Goal: Book appointment/travel/reservation

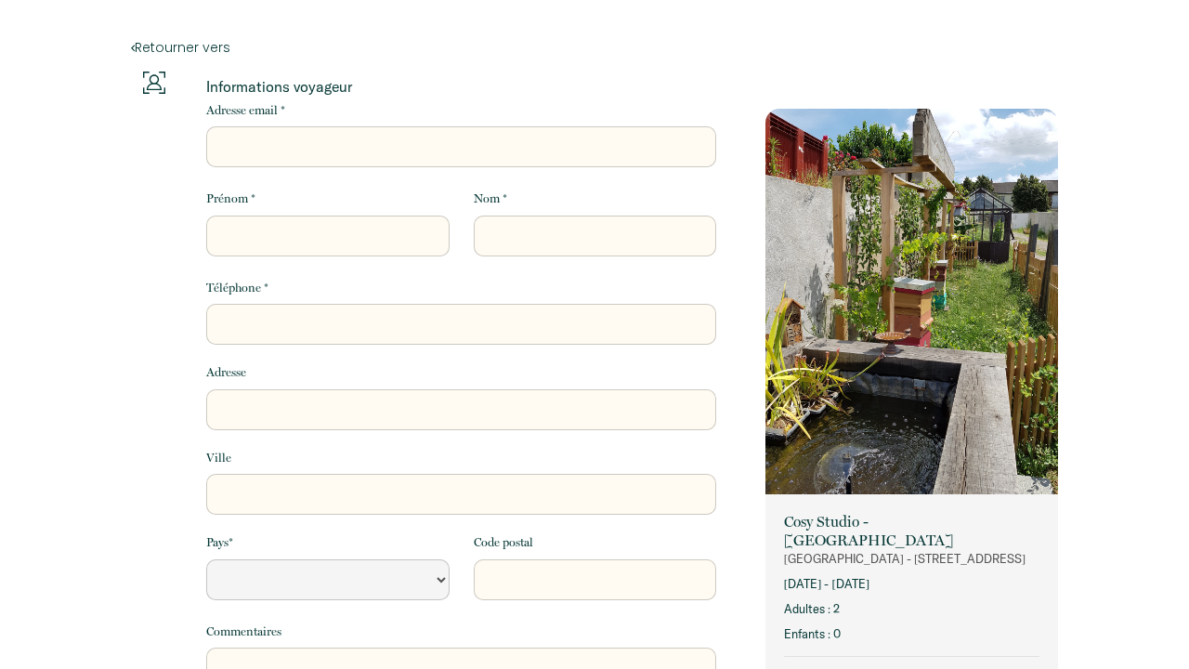
select select "Default select example"
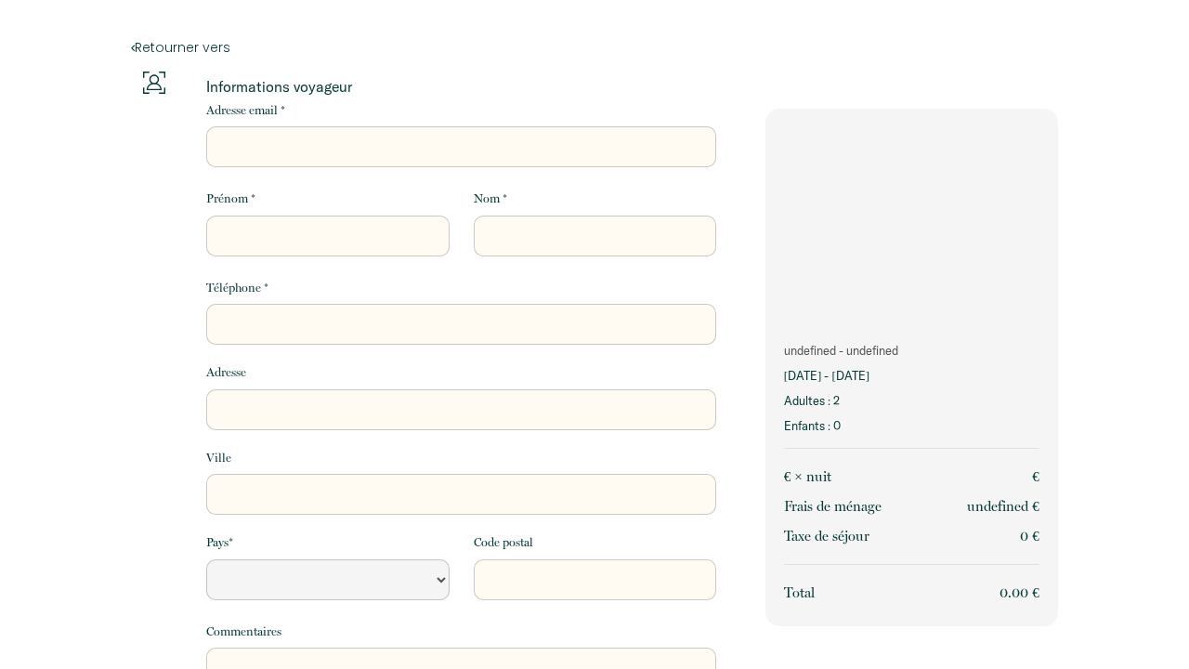
select select "Default select example"
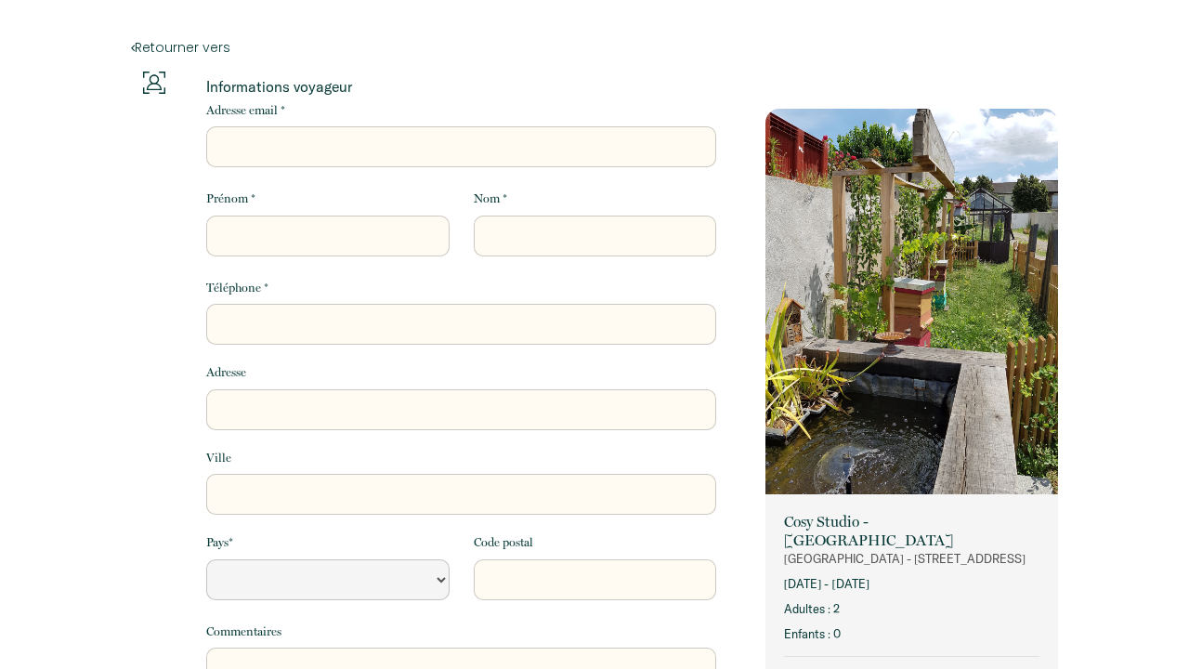
select select "Default select example"
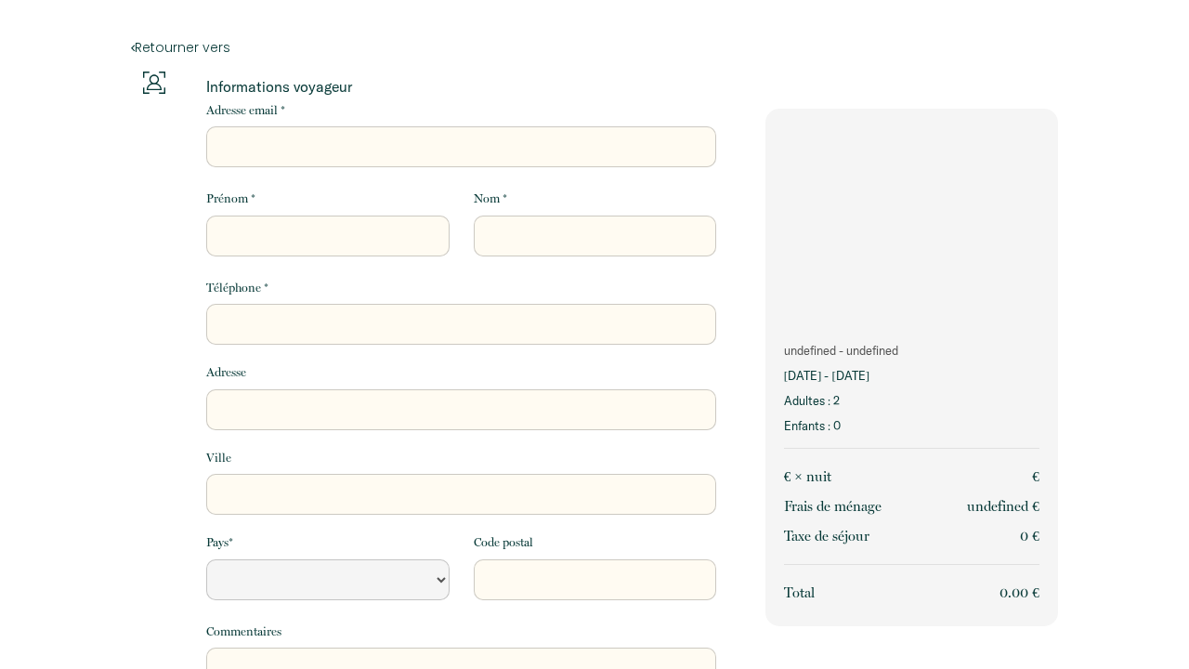
select select "Default select example"
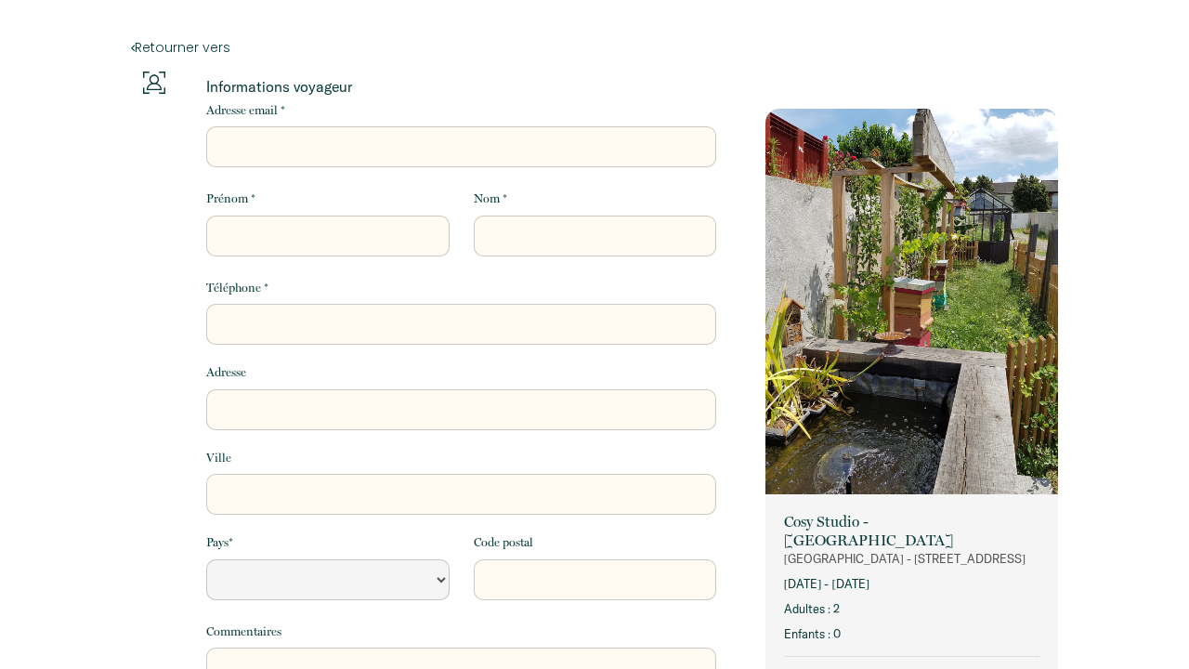
select select "Default select example"
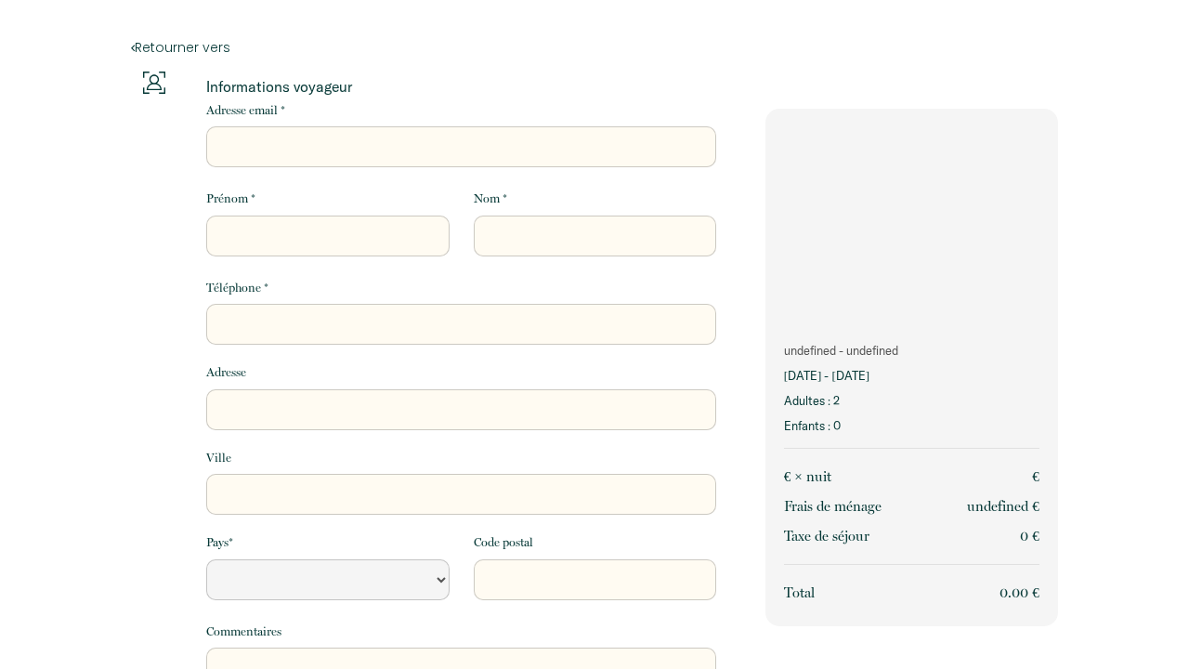
select select "Default select example"
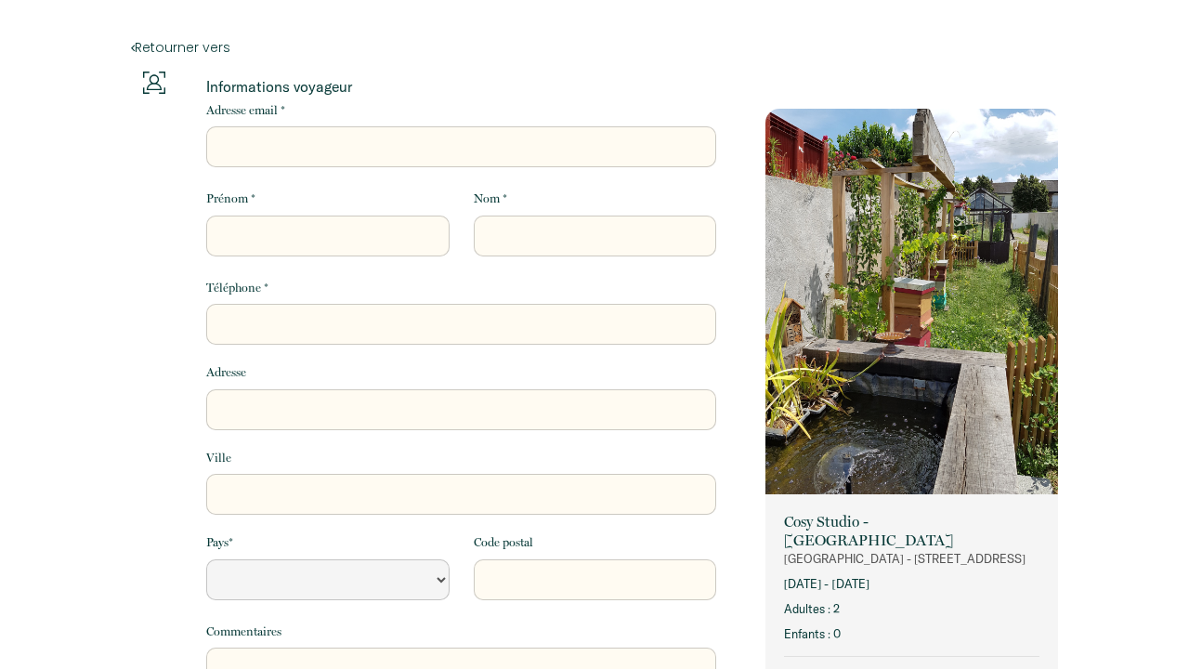
select select "Default select example"
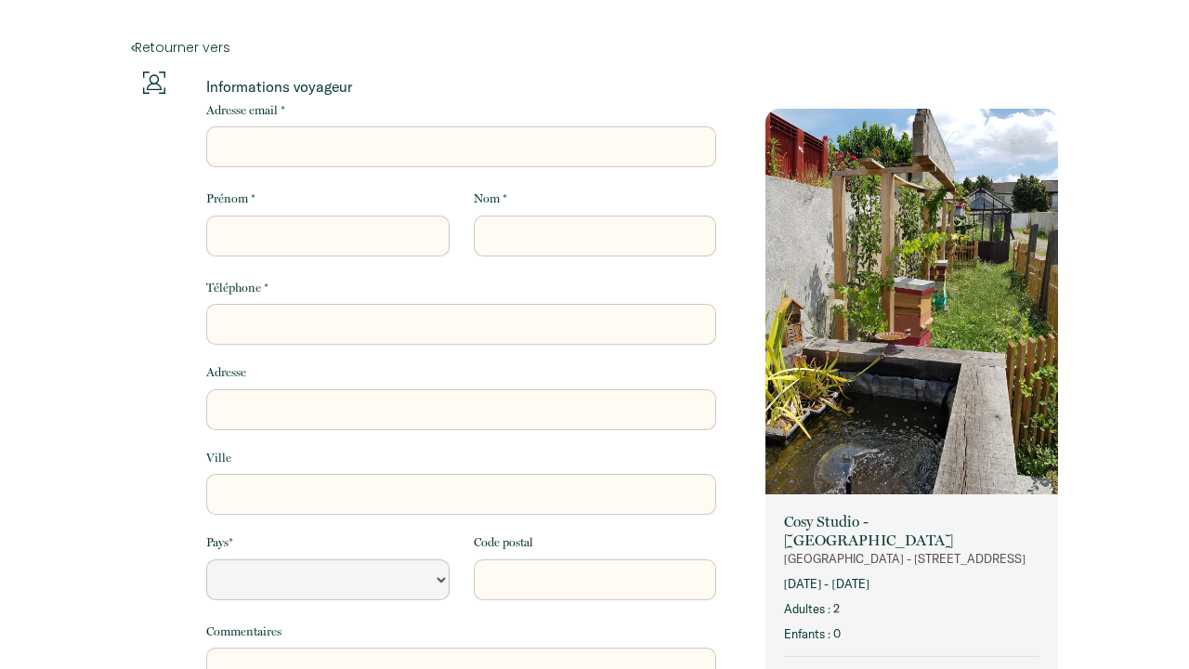
select select "Default select example"
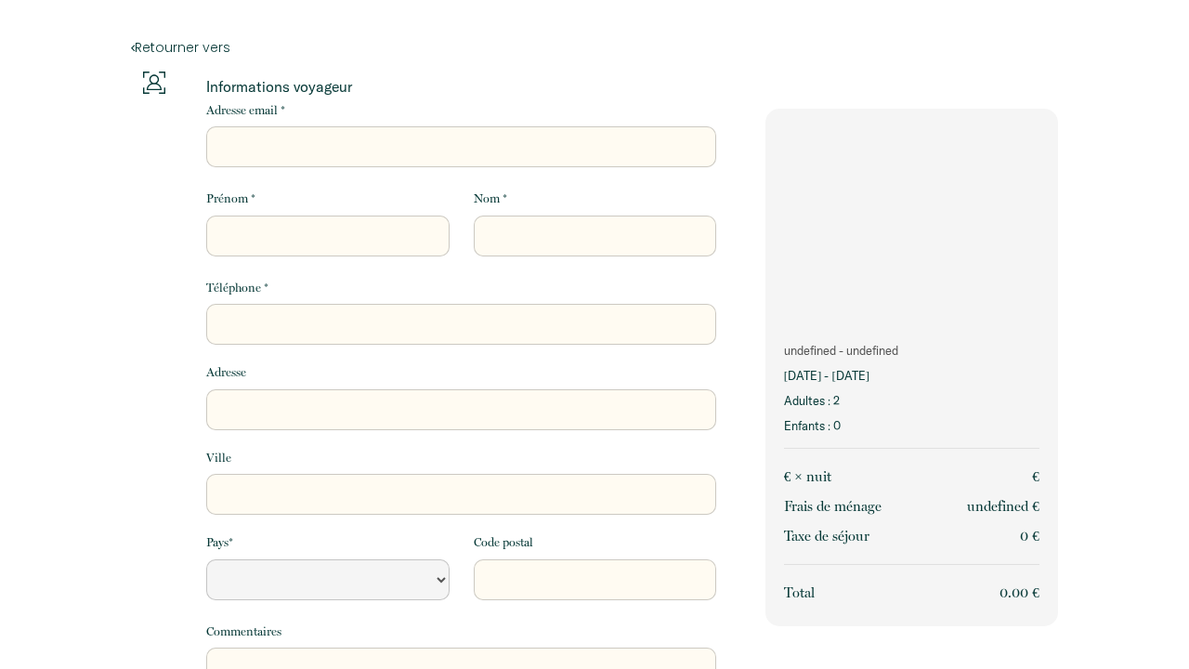
select select "Default select example"
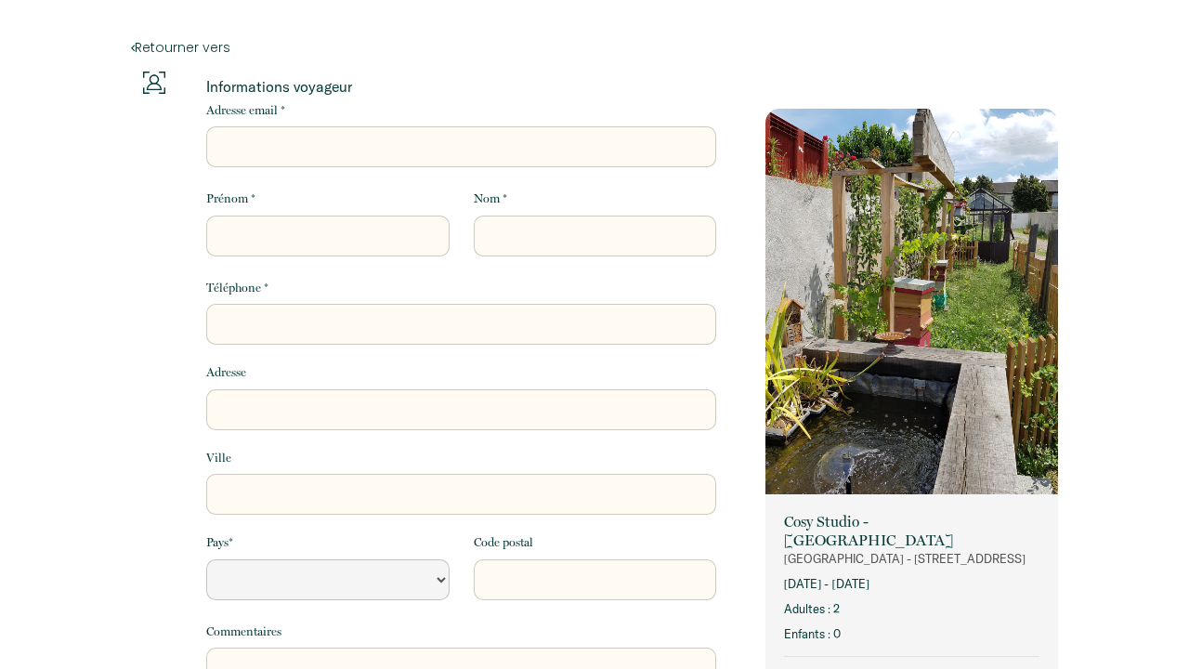
select select "Default select example"
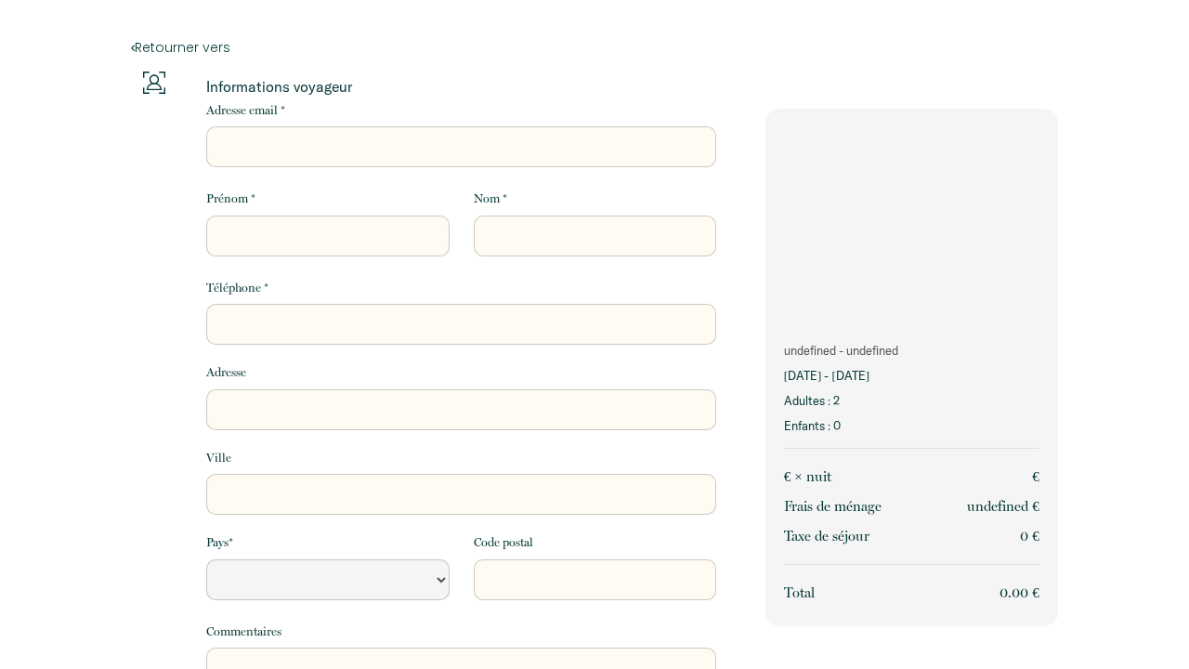
select select "Default select example"
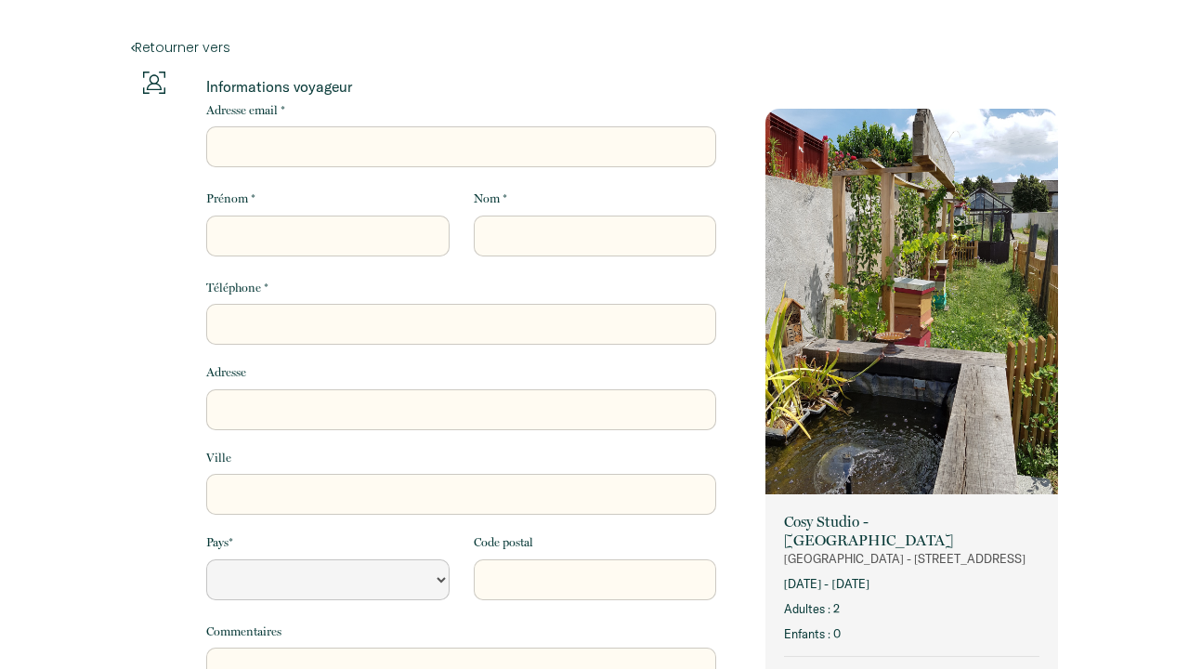
select select "Default select example"
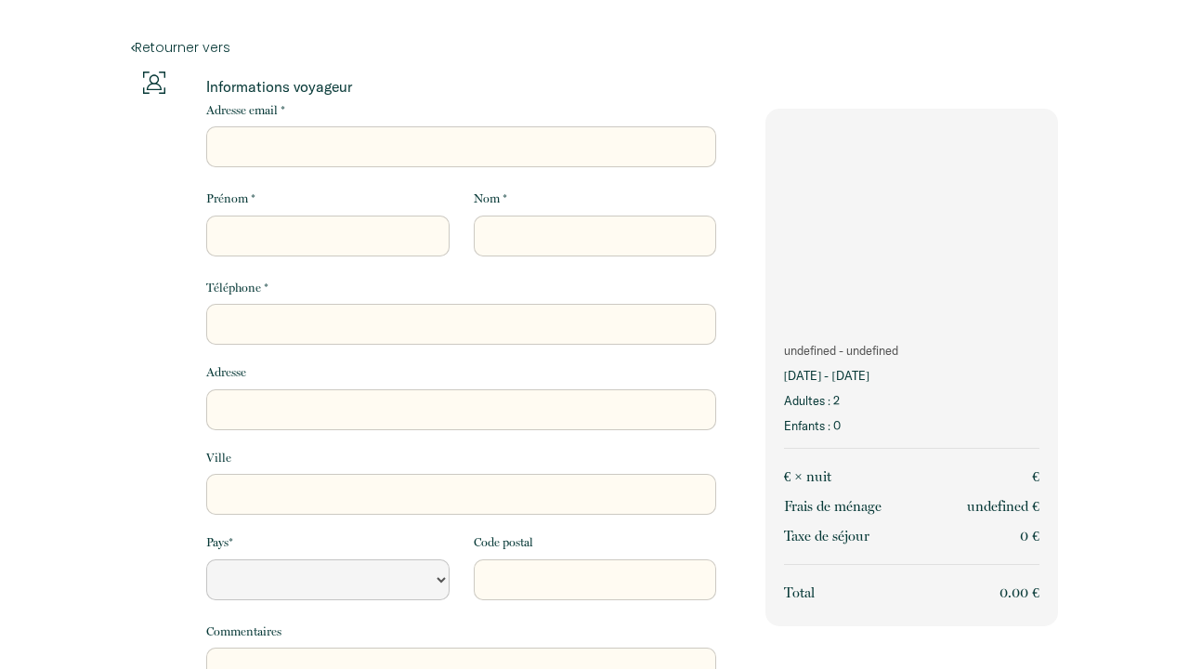
select select "Default select example"
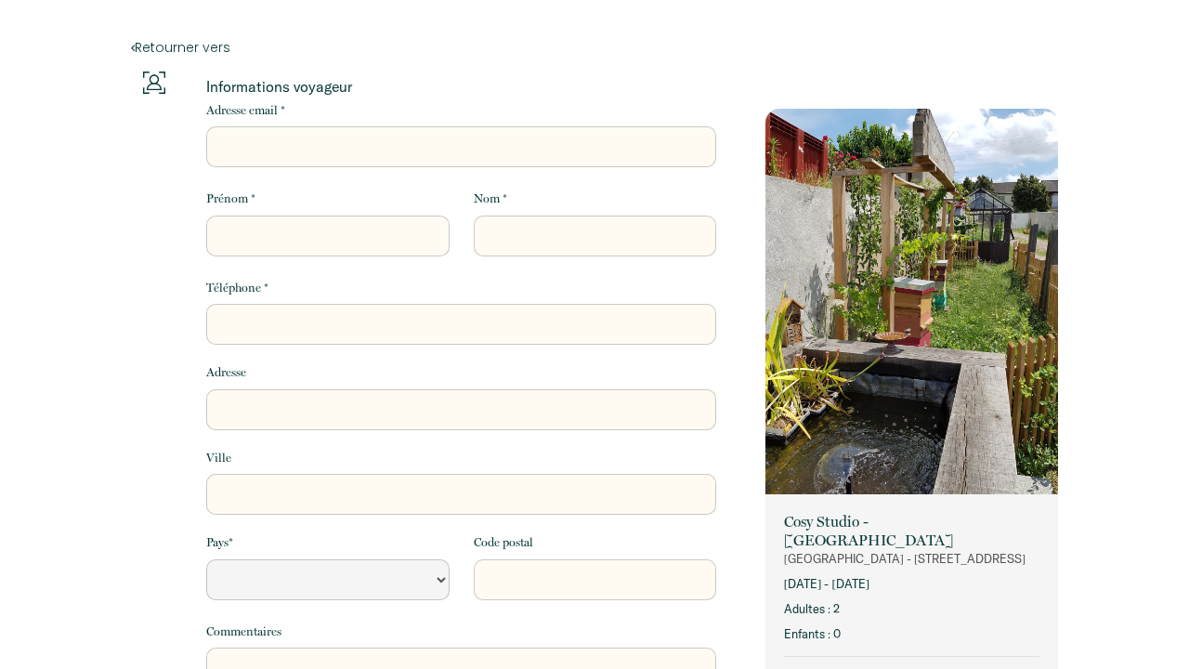
select select "Default select example"
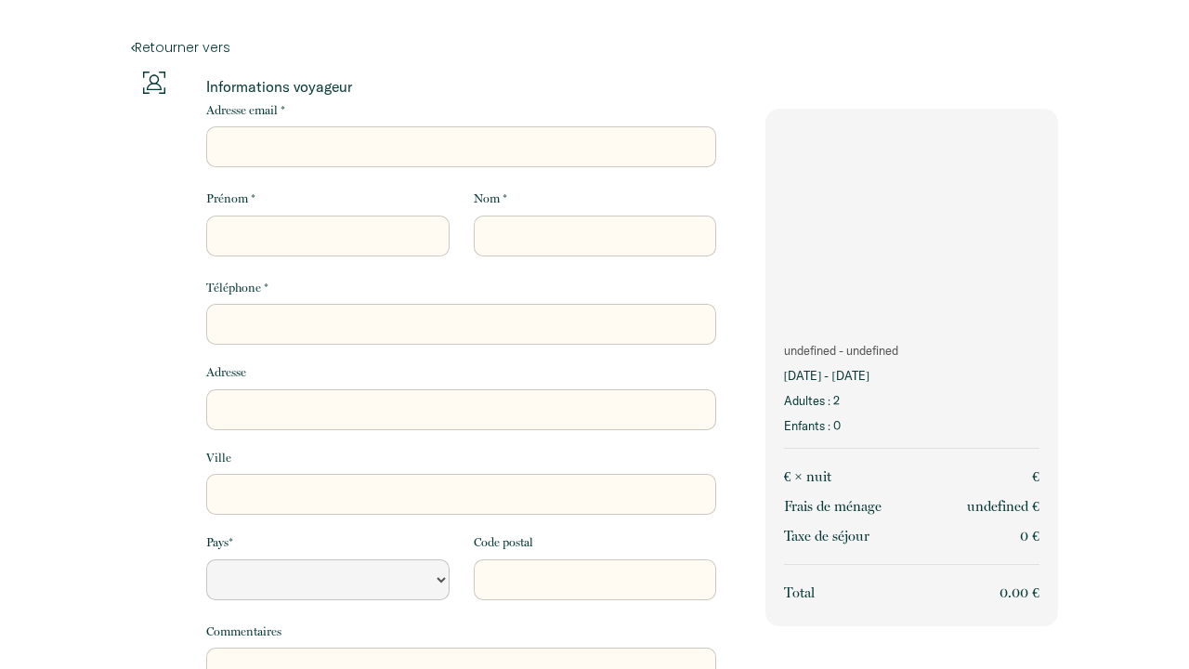
select select "Default select example"
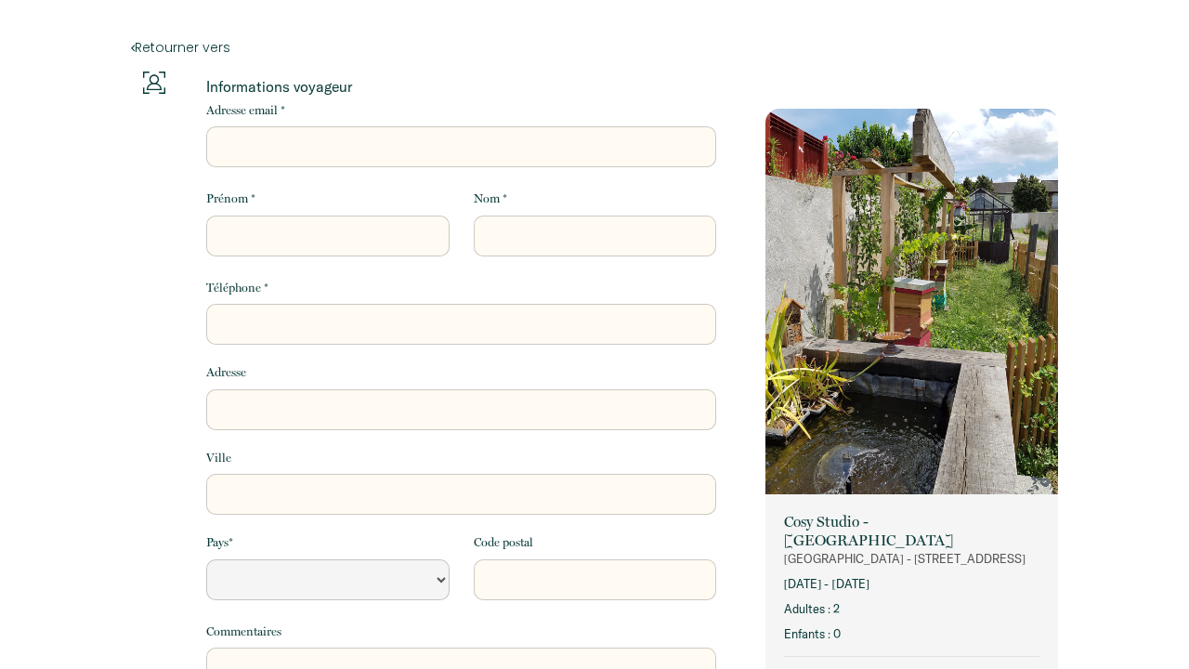
select select "Default select example"
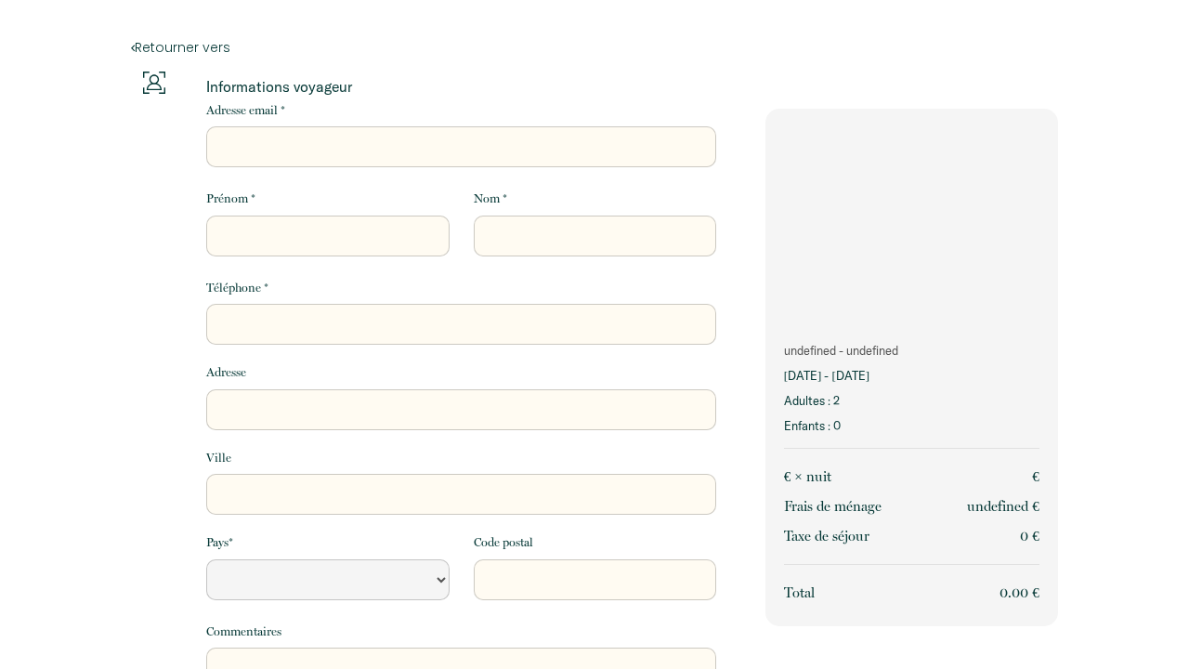
select select "Default select example"
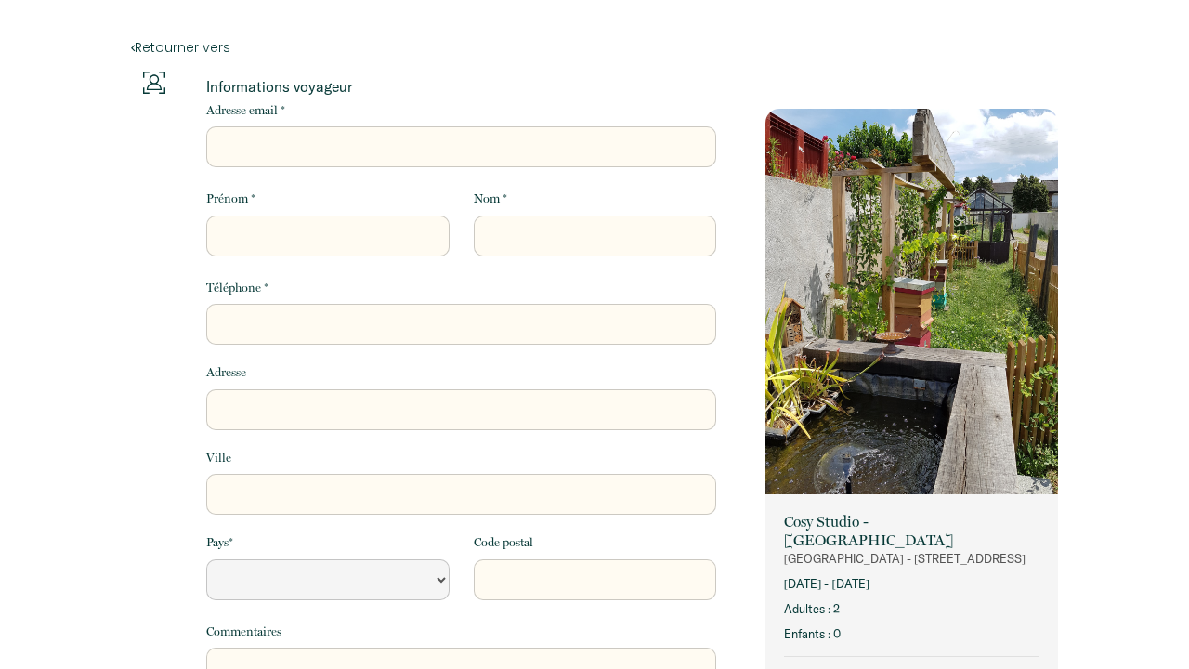
select select "Default select example"
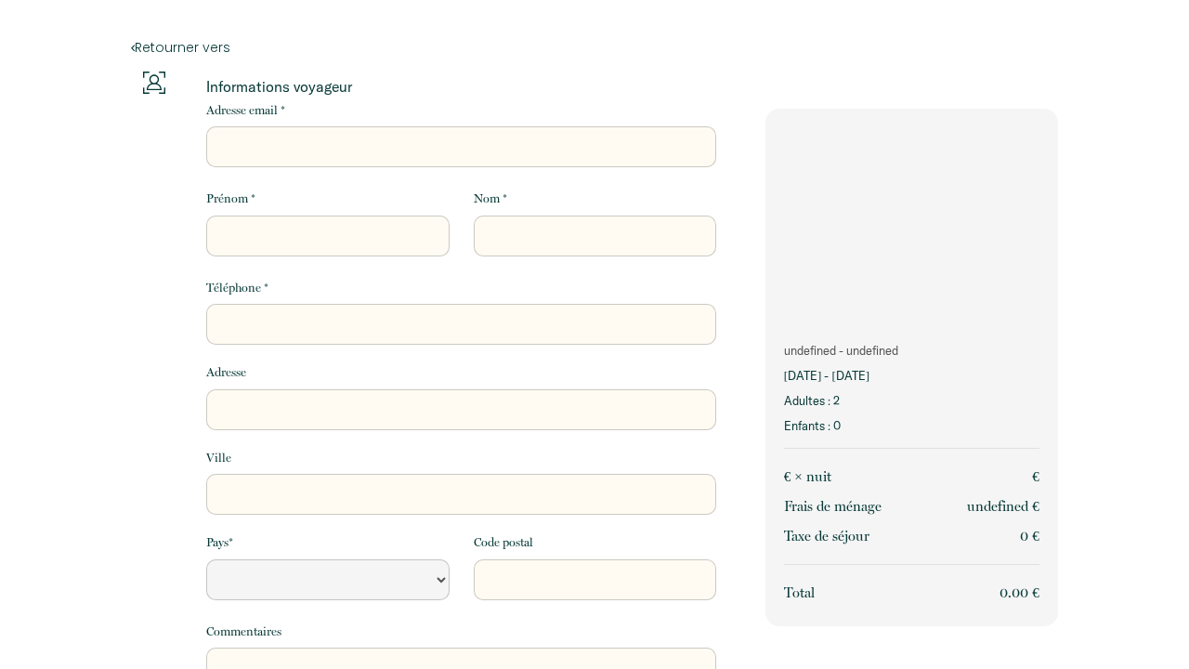
select select "Default select example"
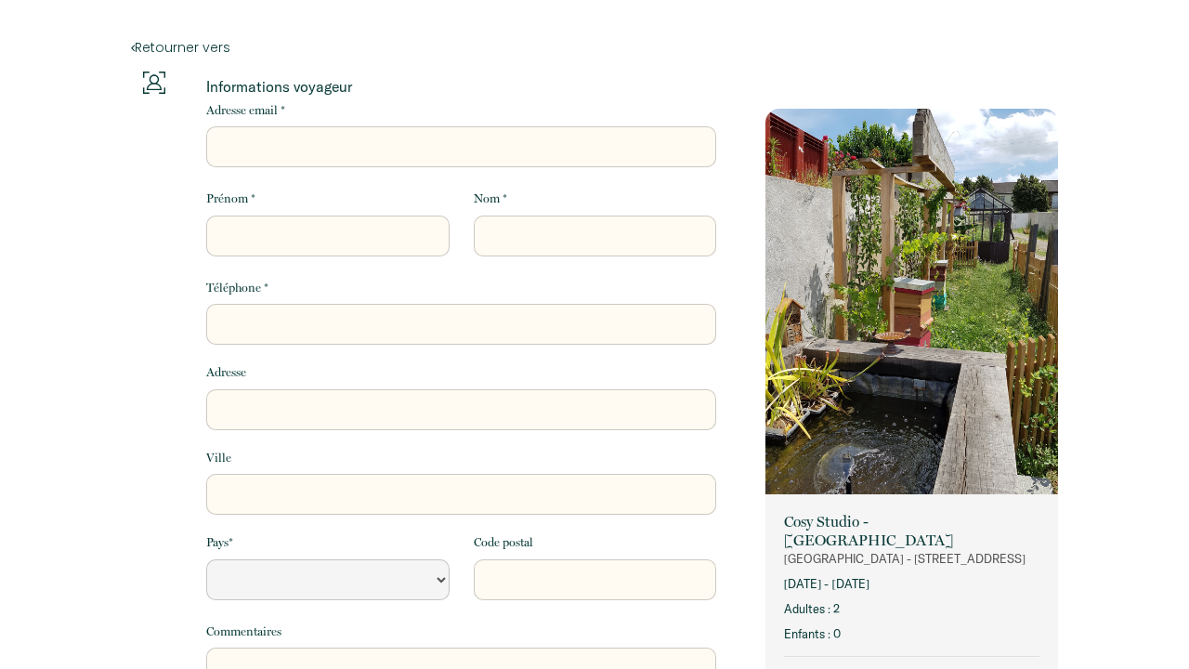
select select "Default select example"
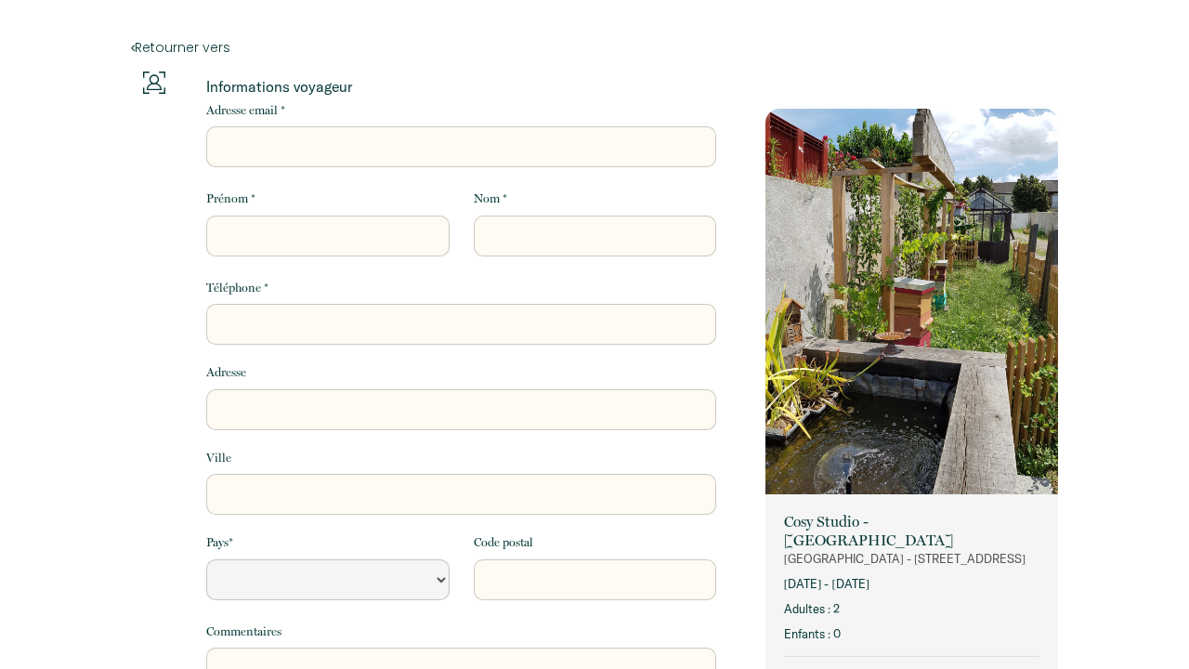
select select "Default select example"
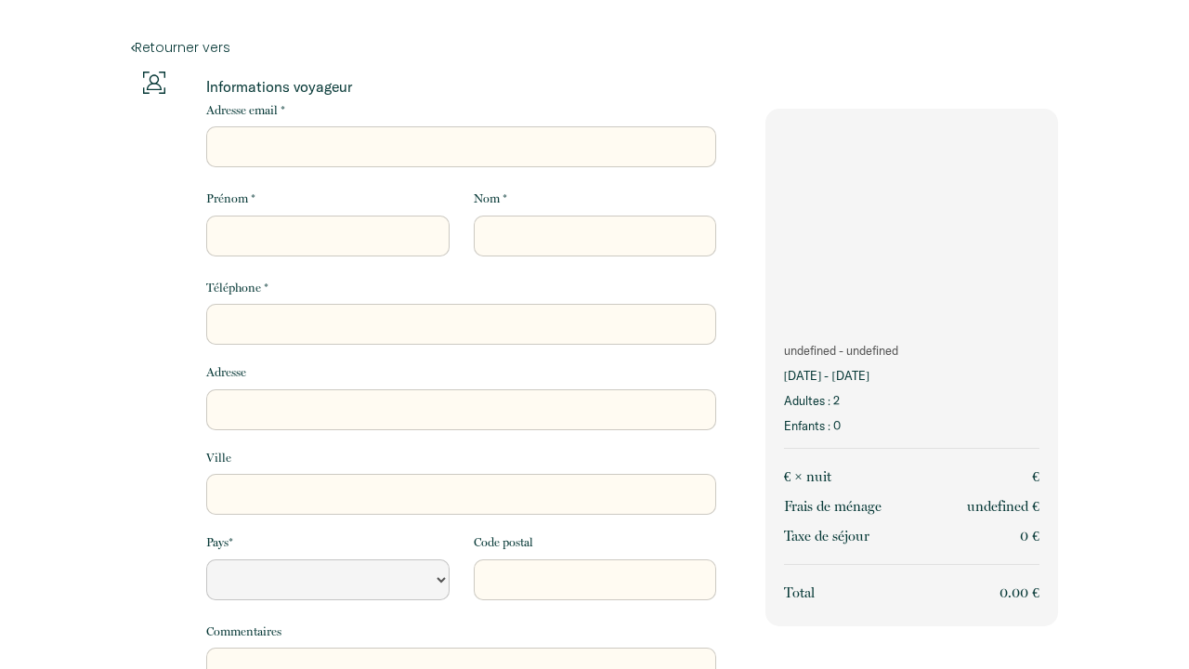
select select "Default select example"
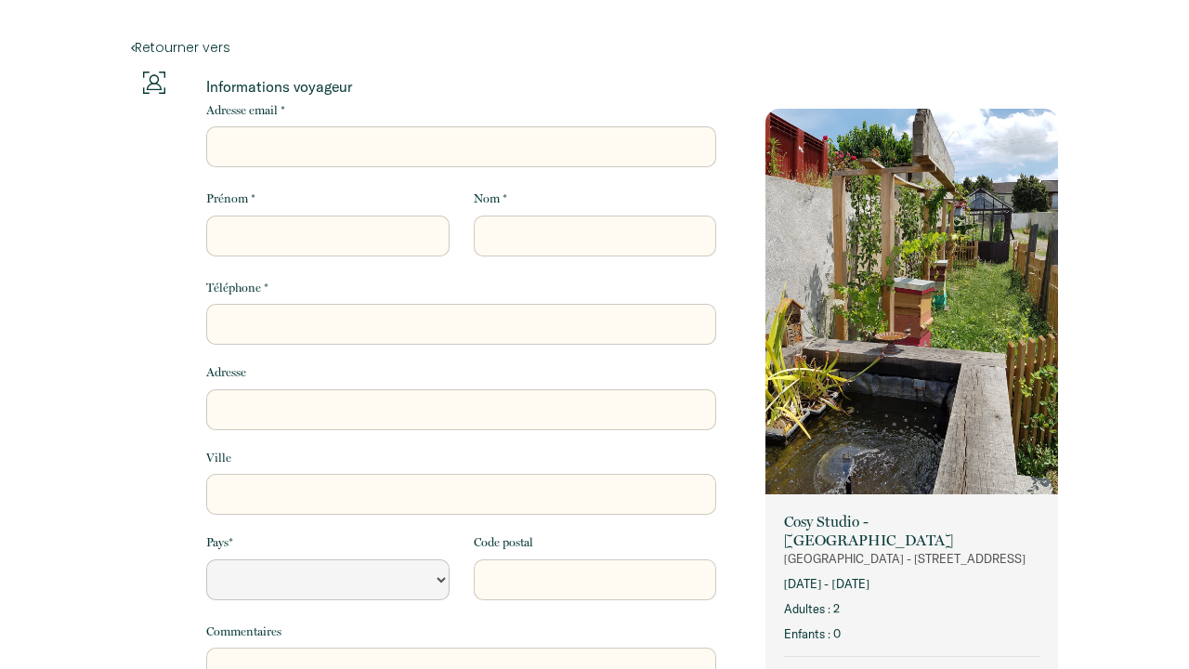
select select "Default select example"
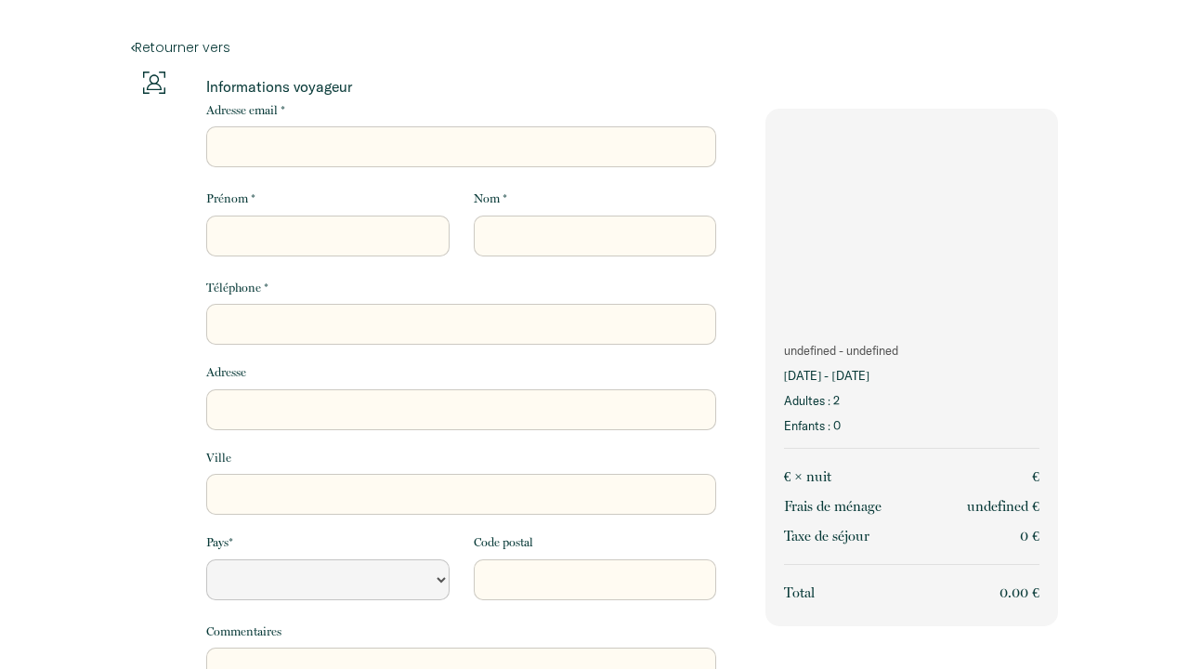
select select "Default select example"
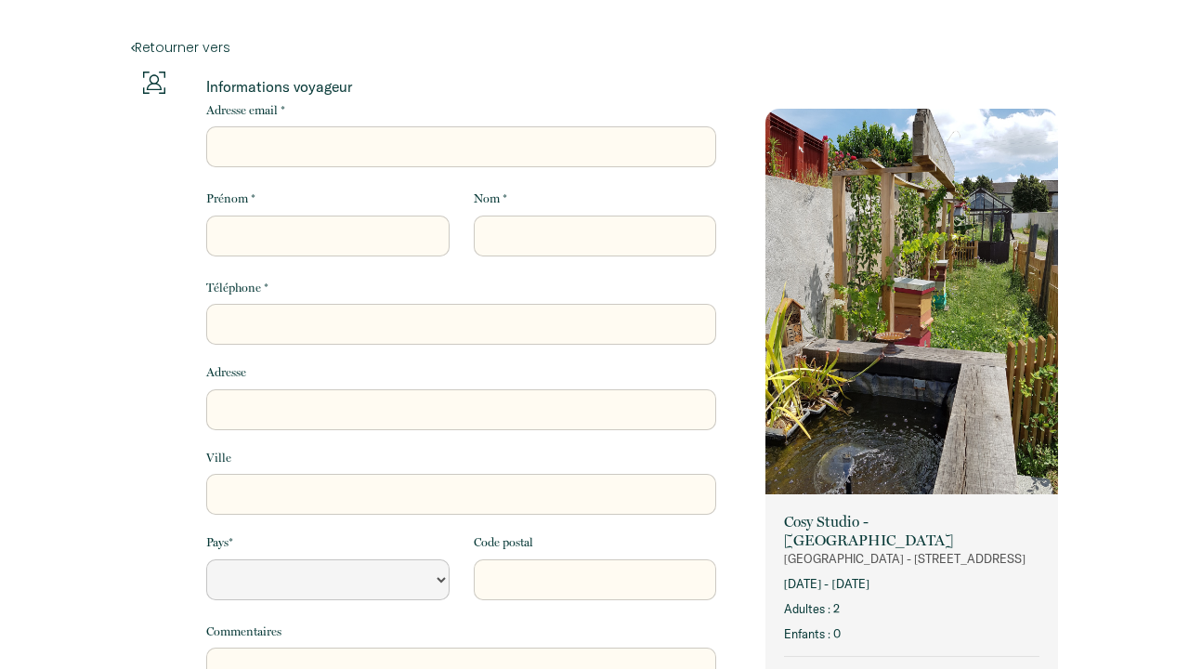
select select "Default select example"
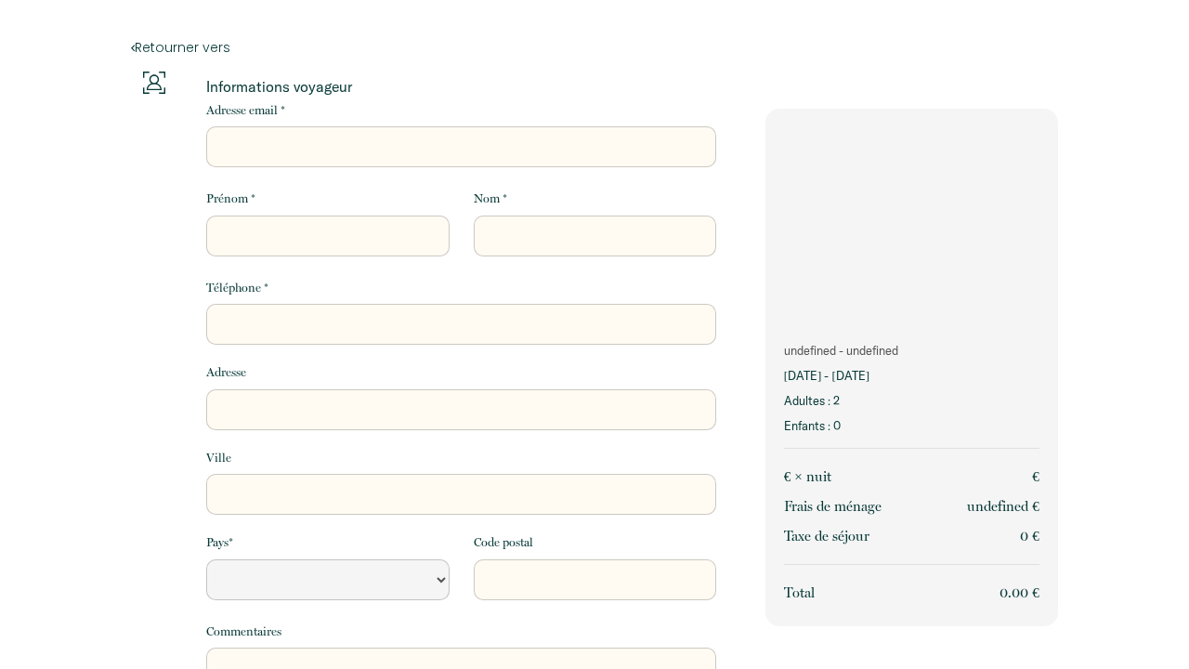
select select "Default select example"
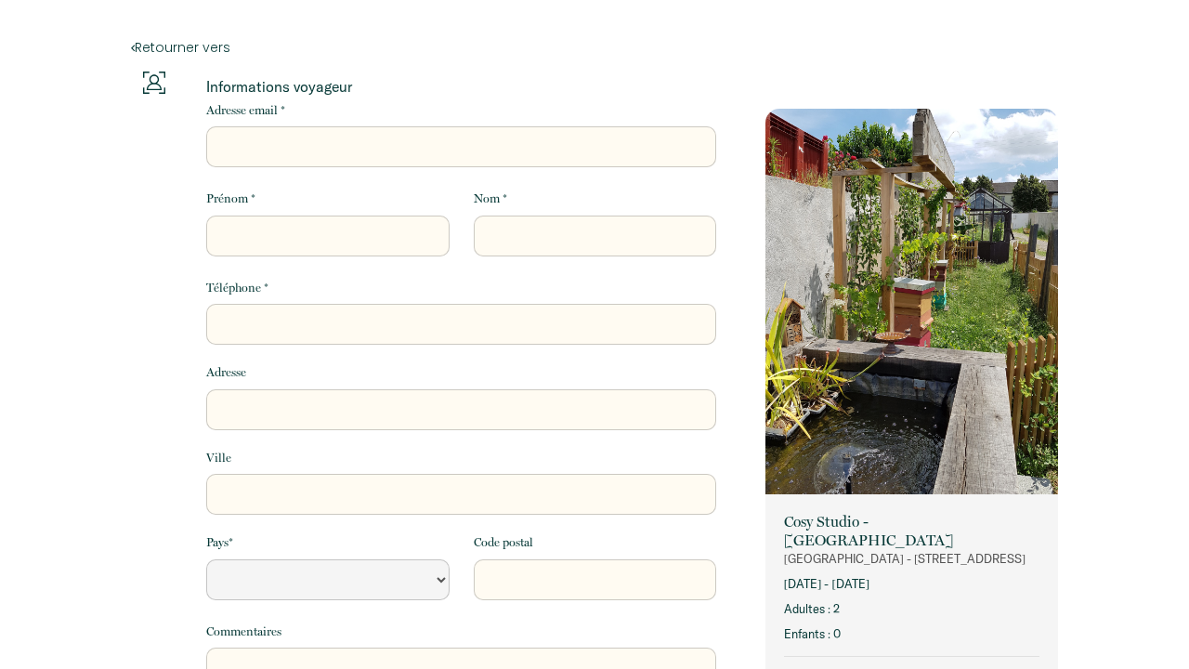
select select "Default select example"
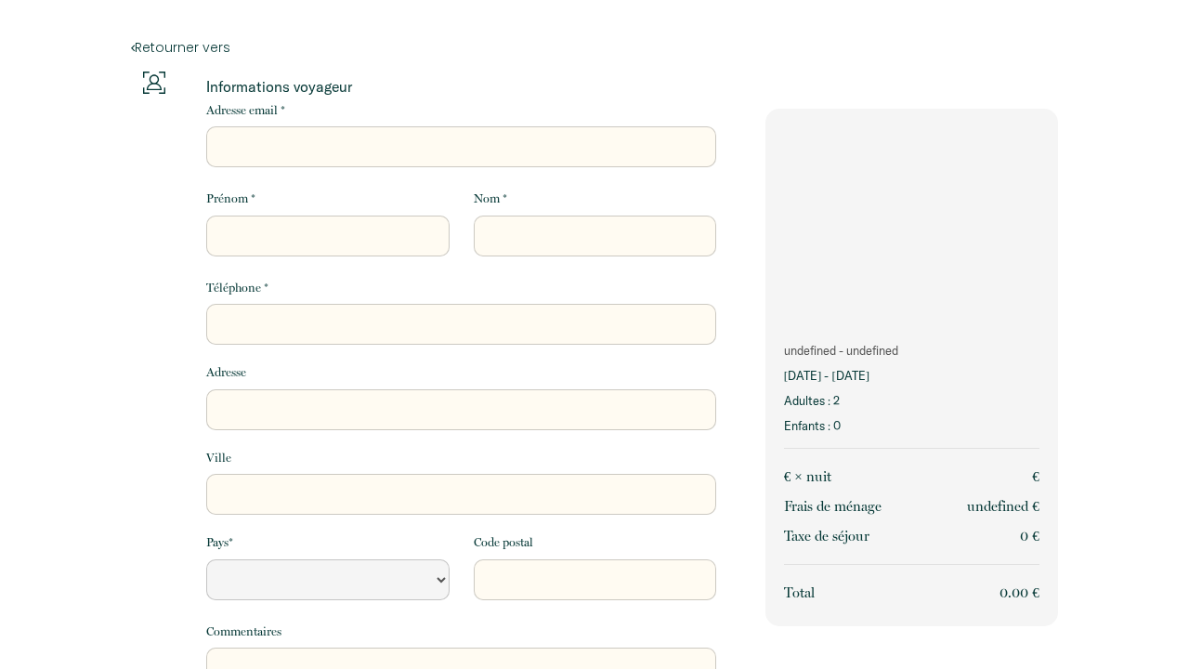
select select "Default select example"
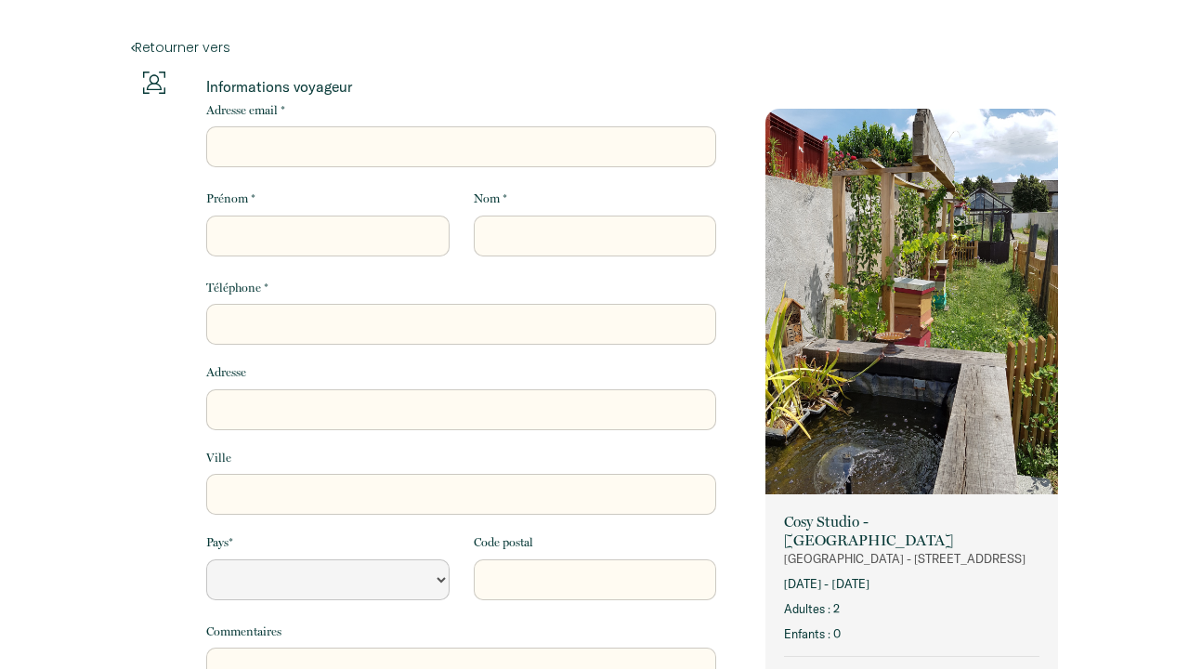
select select "Default select example"
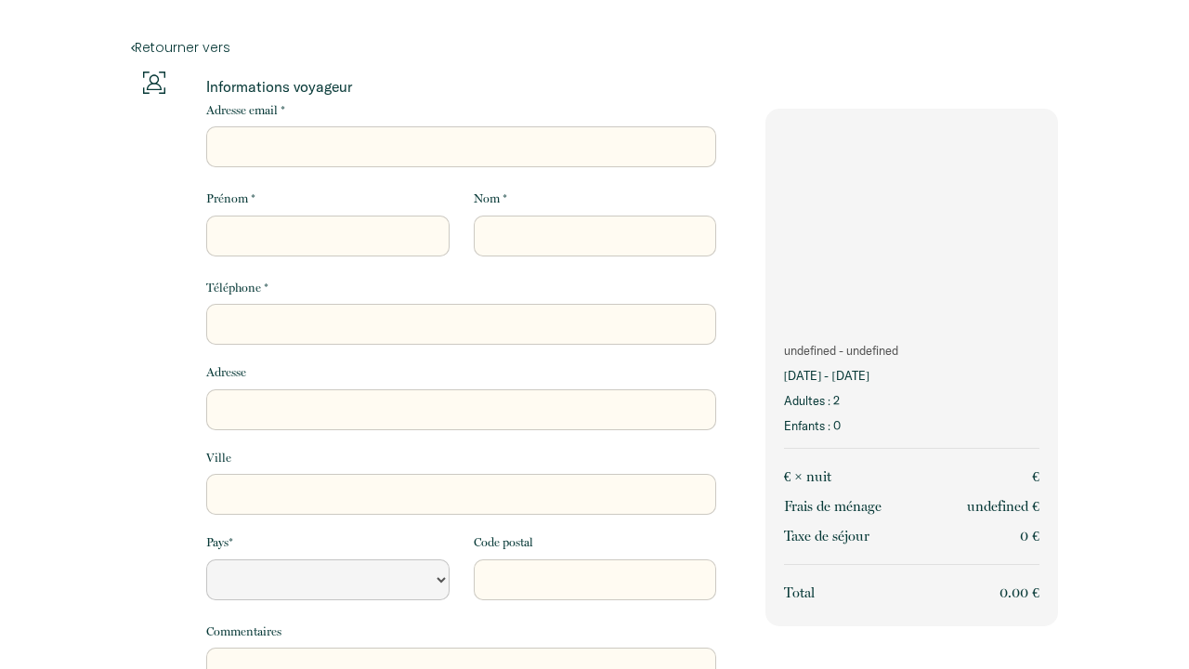
select select "Default select example"
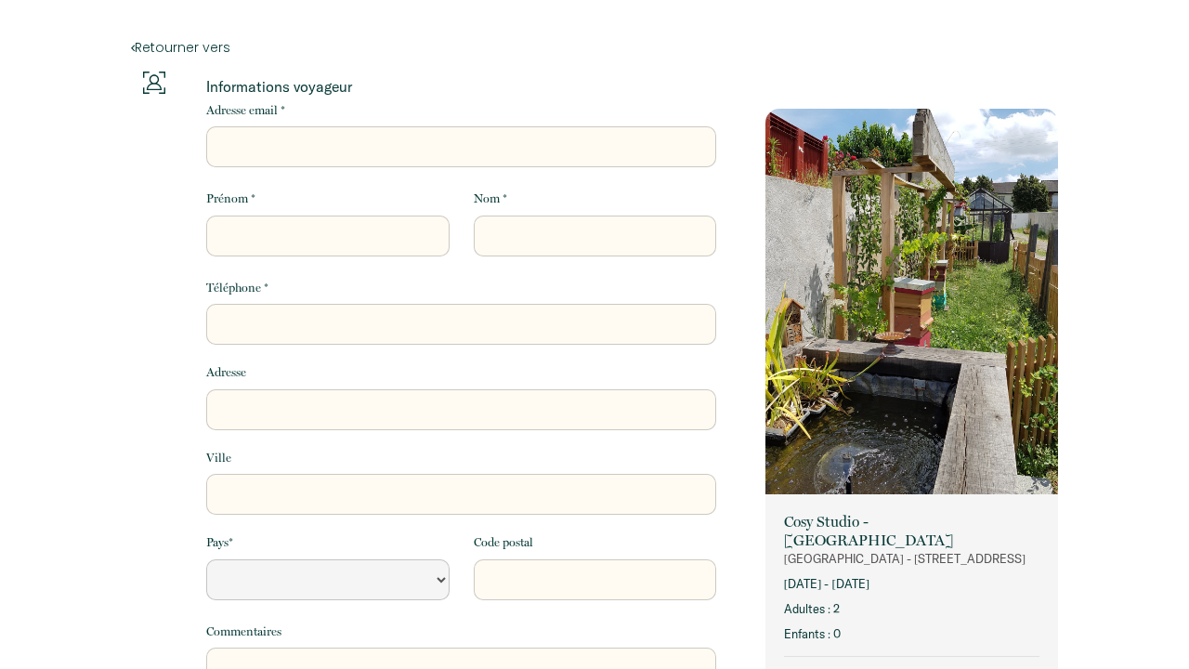
select select "Default select example"
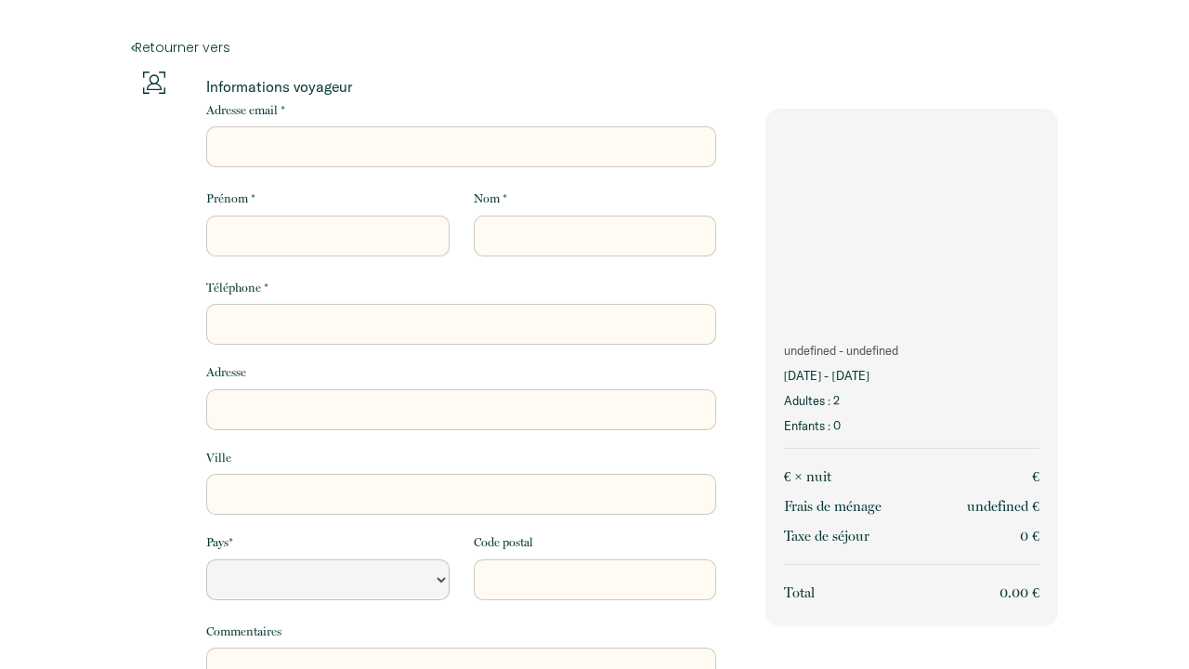
select select "Default select example"
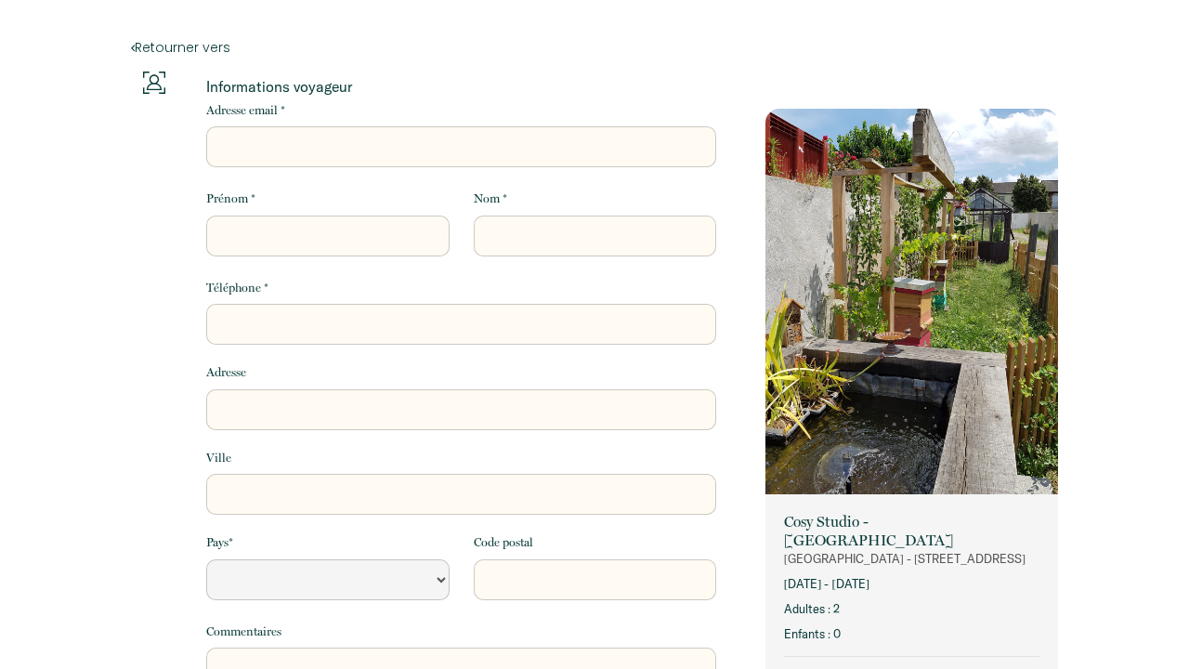
select select "Default select example"
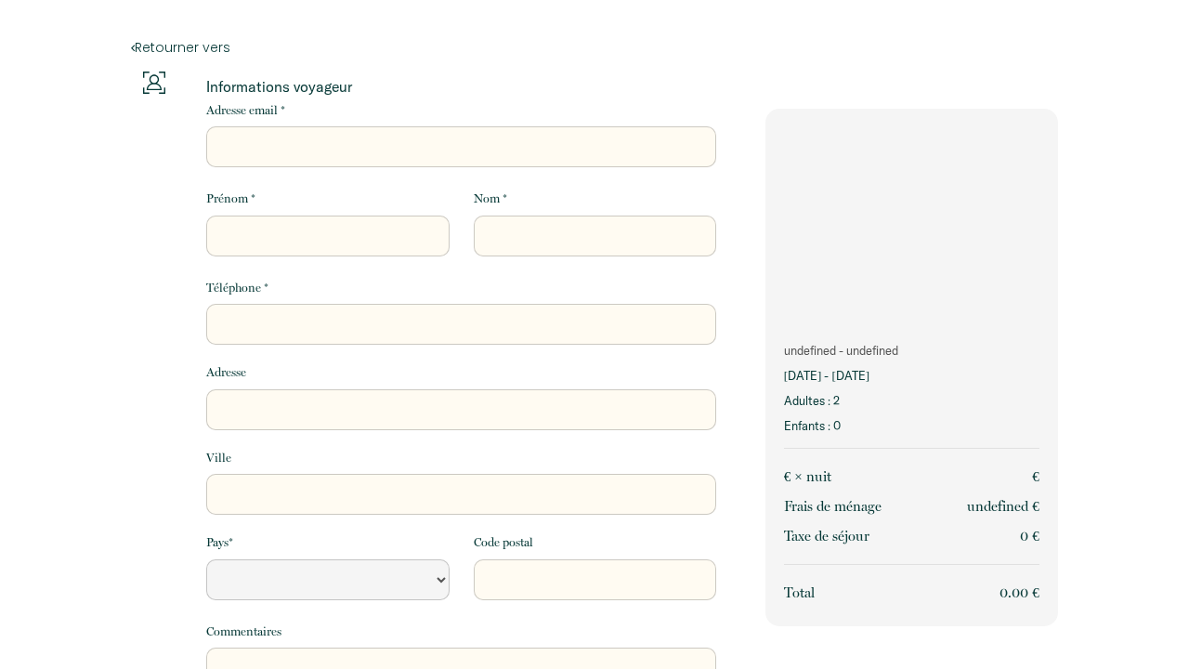
select select "Default select example"
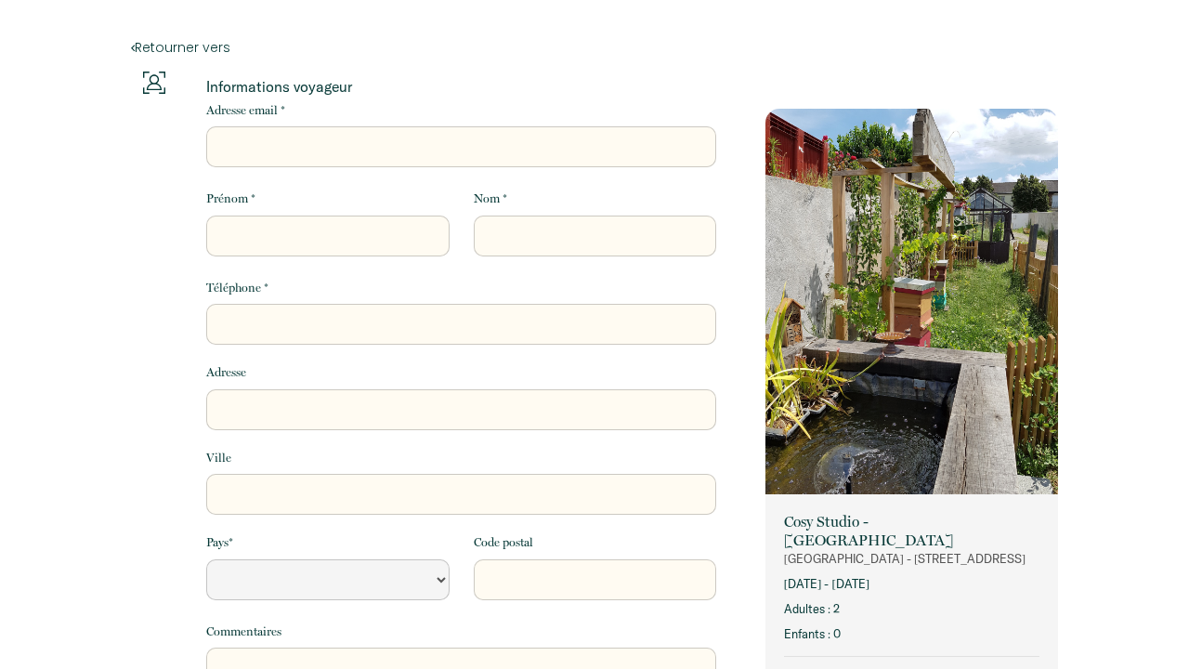
select select "Default select example"
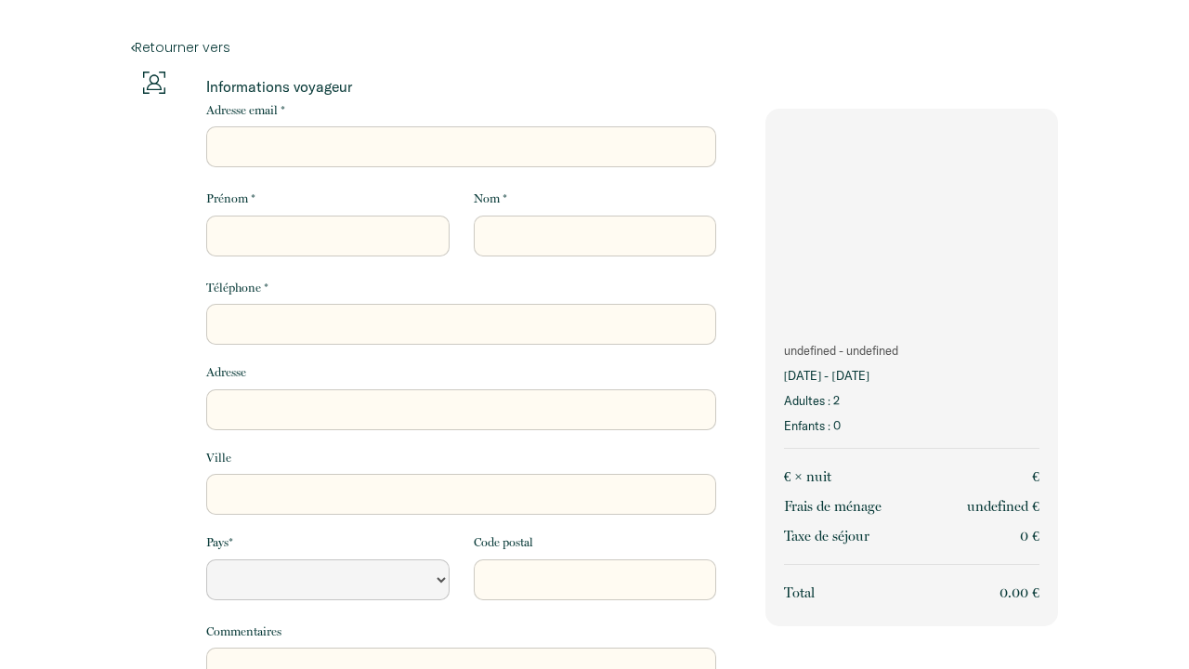
select select "Default select example"
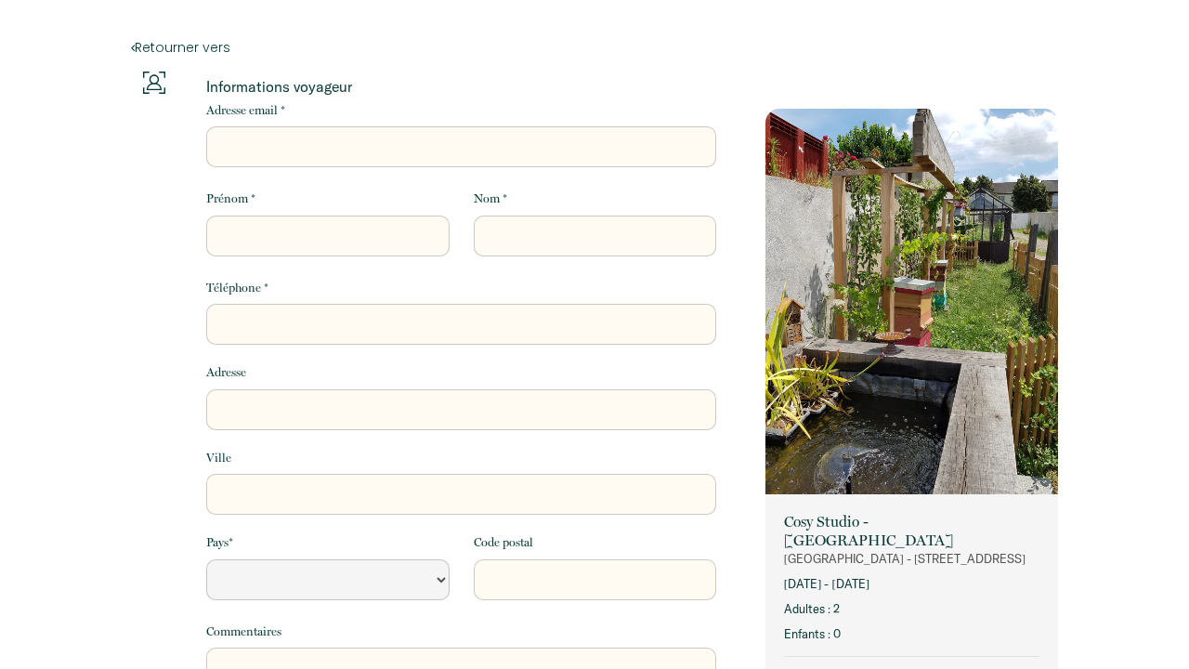
select select "Default select example"
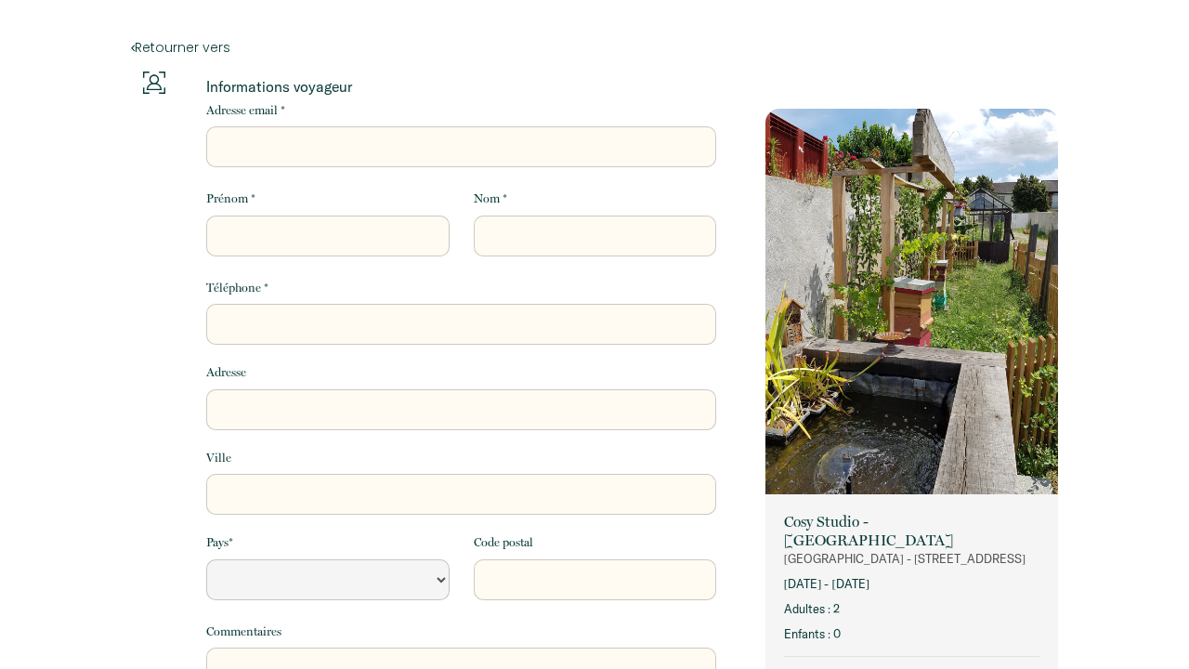
select select "Default select example"
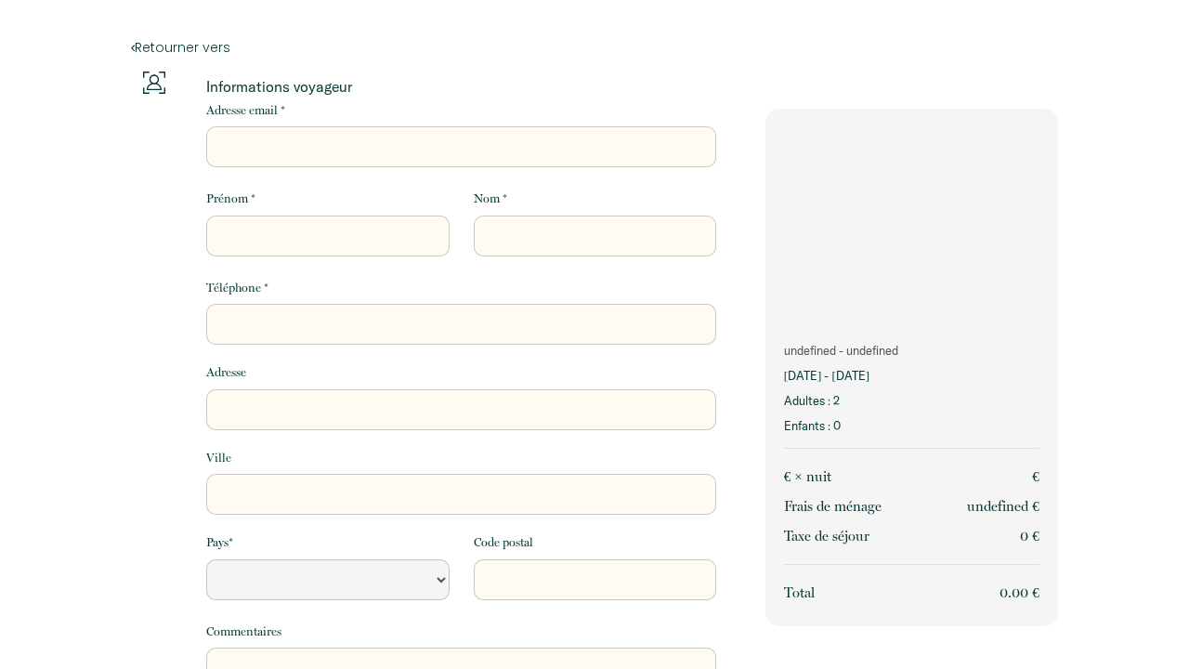
select select "Default select example"
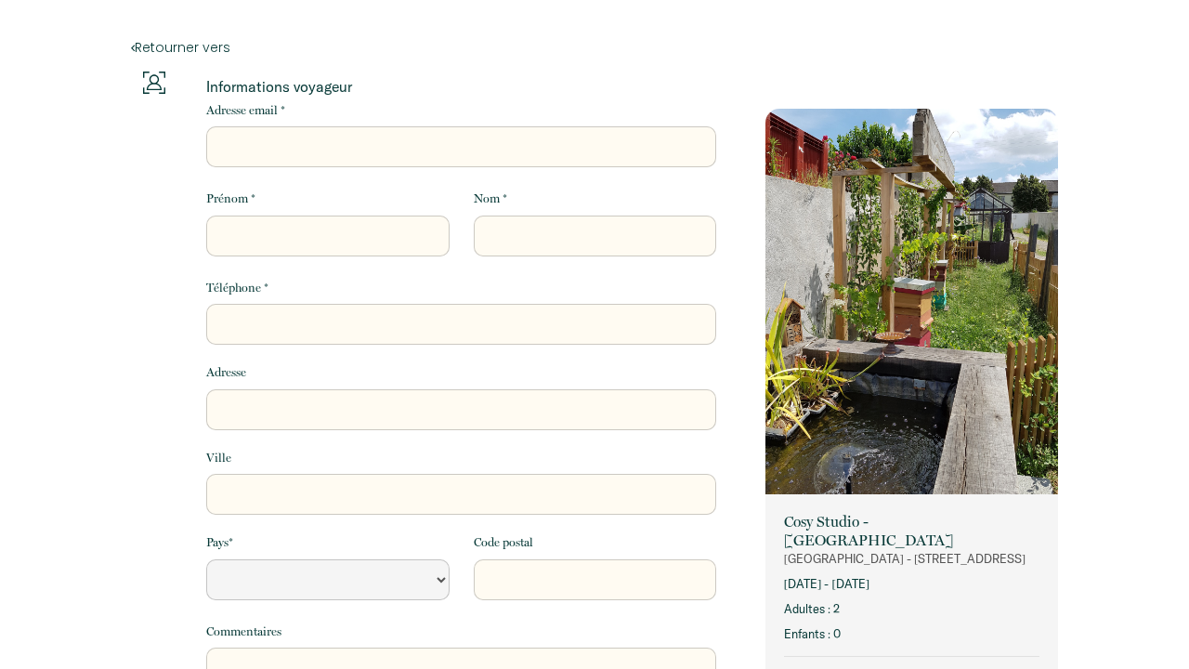
select select "Default select example"
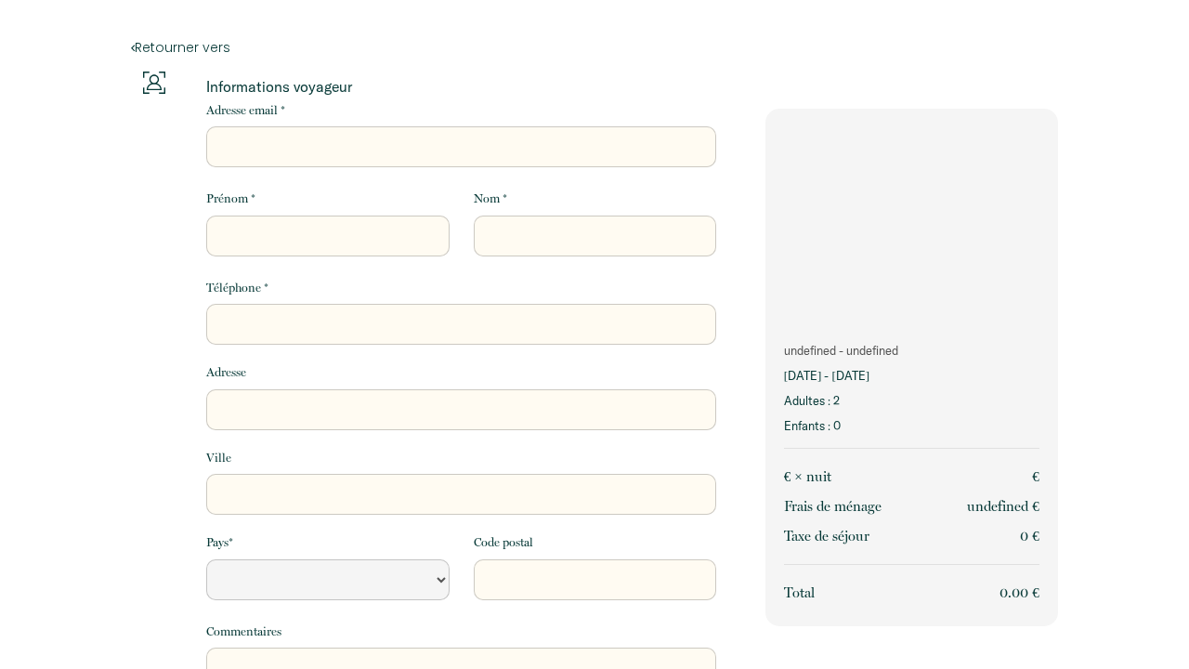
select select "Default select example"
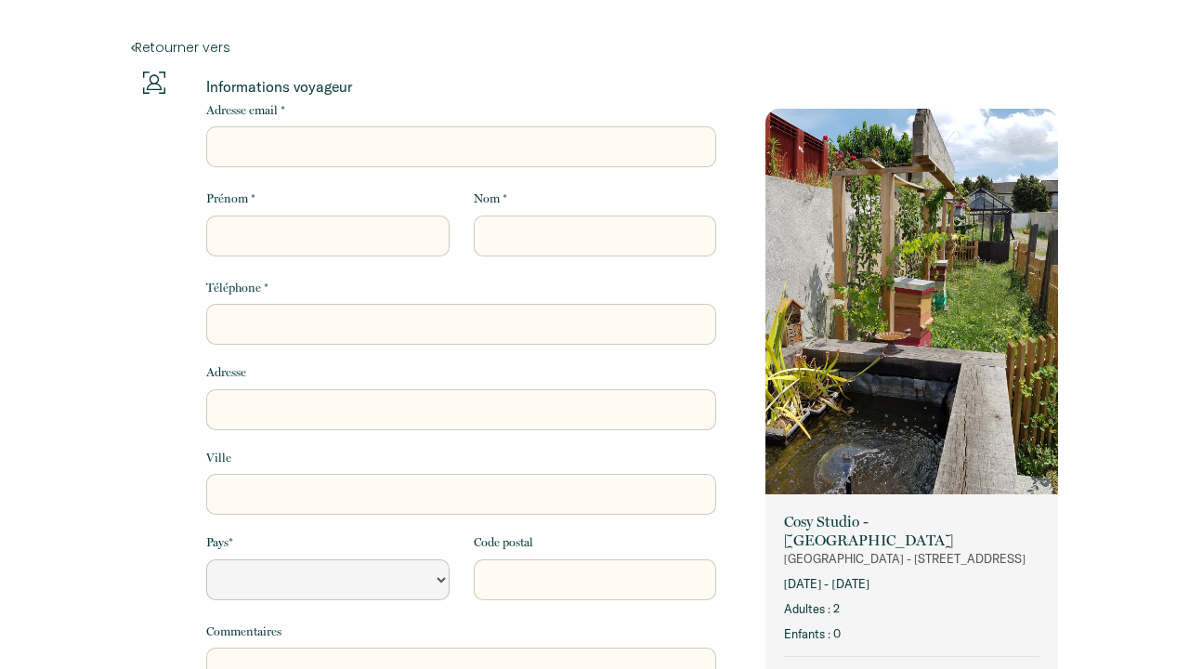
select select "Default select example"
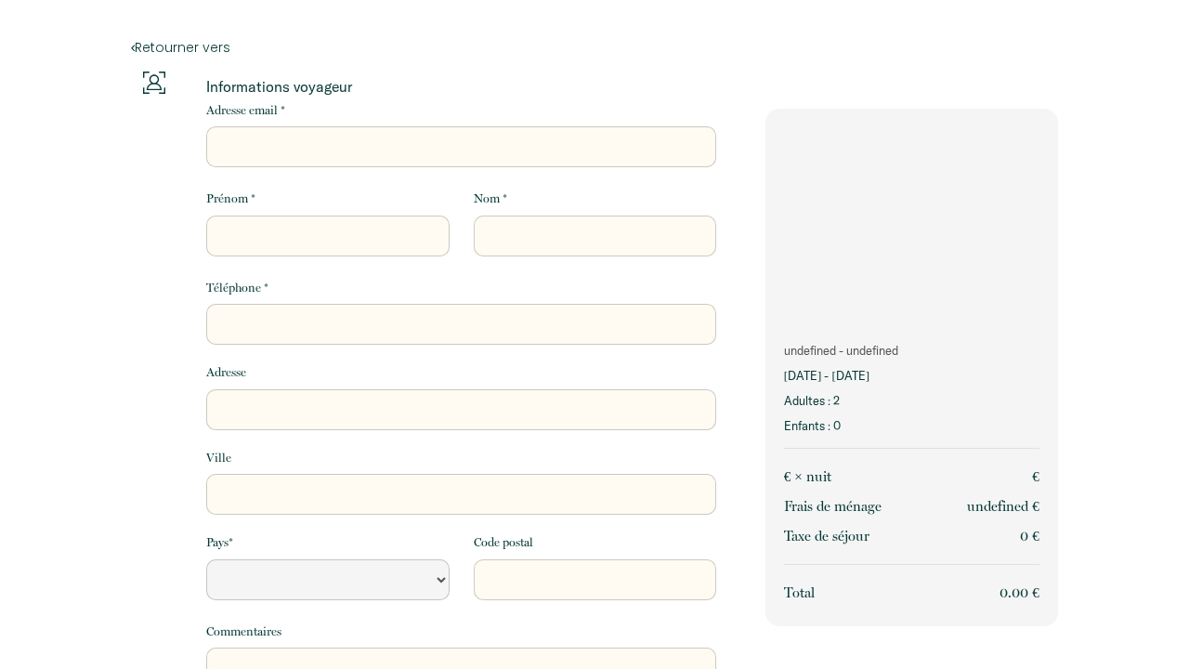
select select "Default select example"
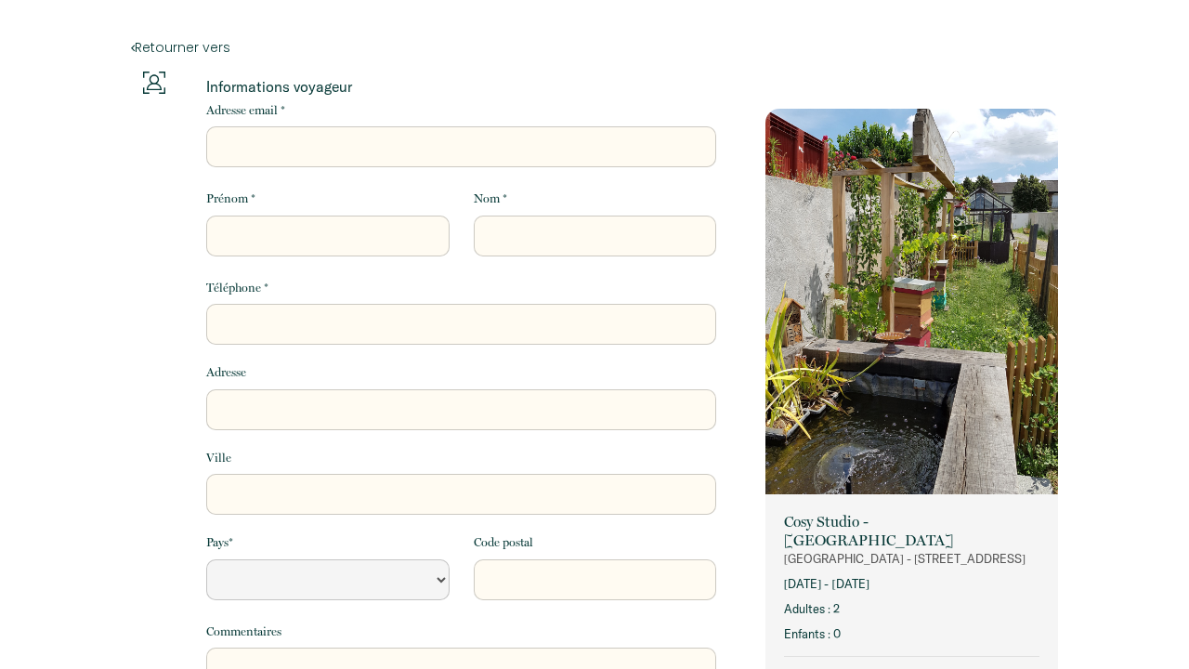
select select "Default select example"
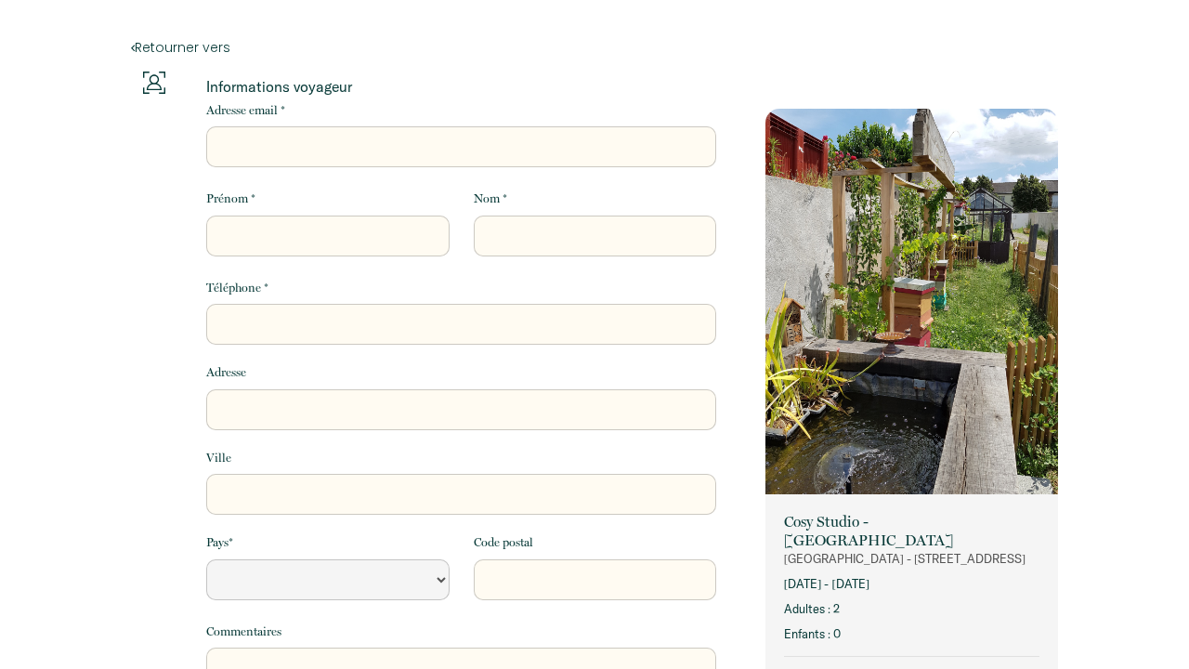
select select "Default select example"
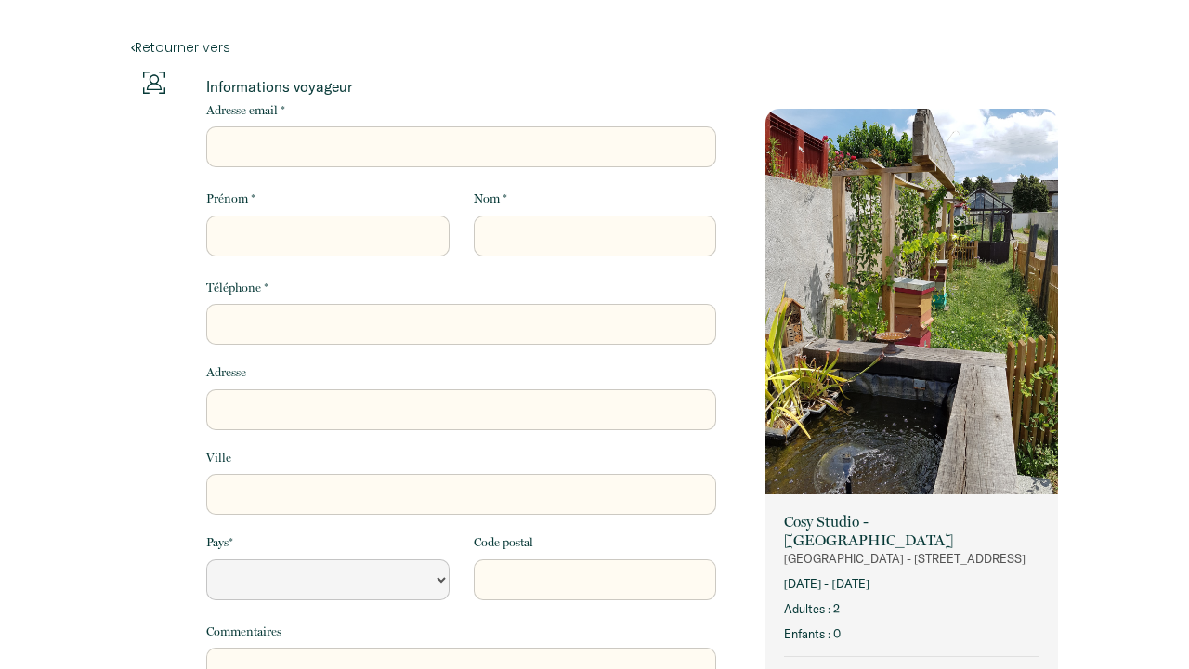
select select "Default select example"
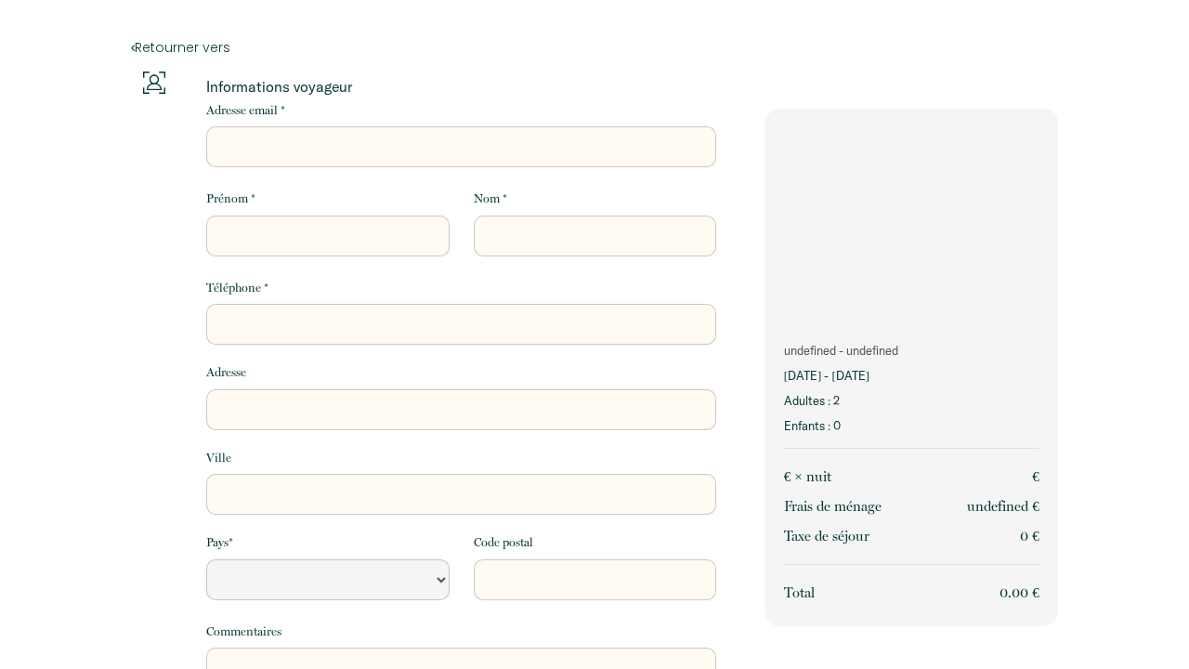
select select "Default select example"
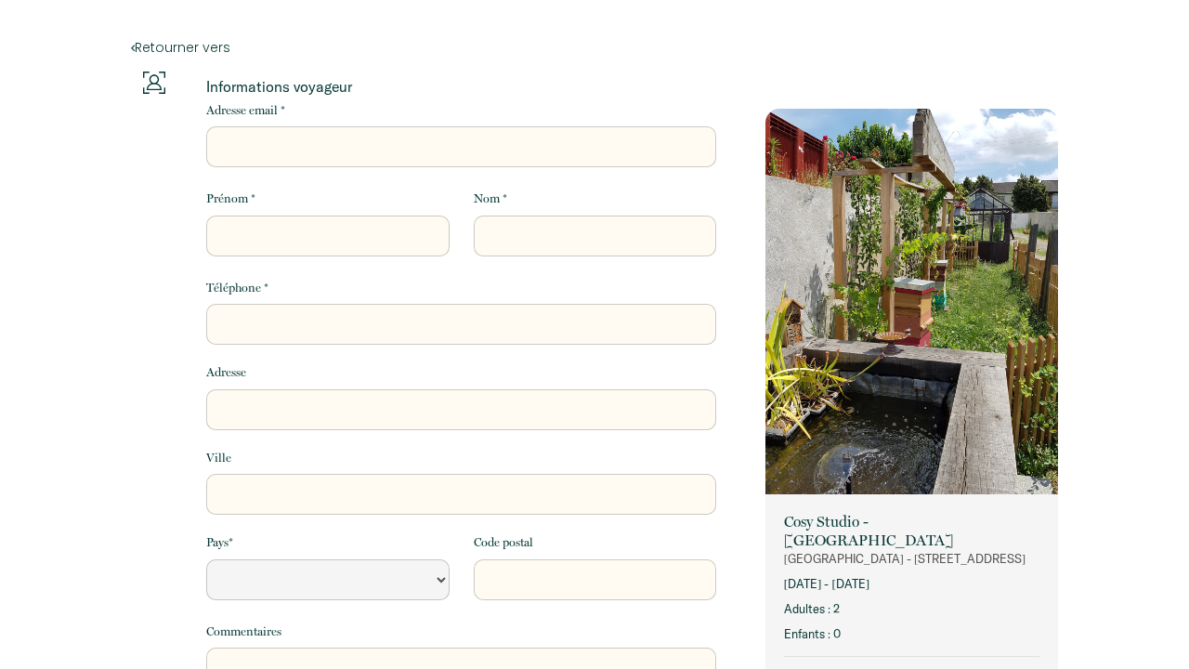
select select "Default select example"
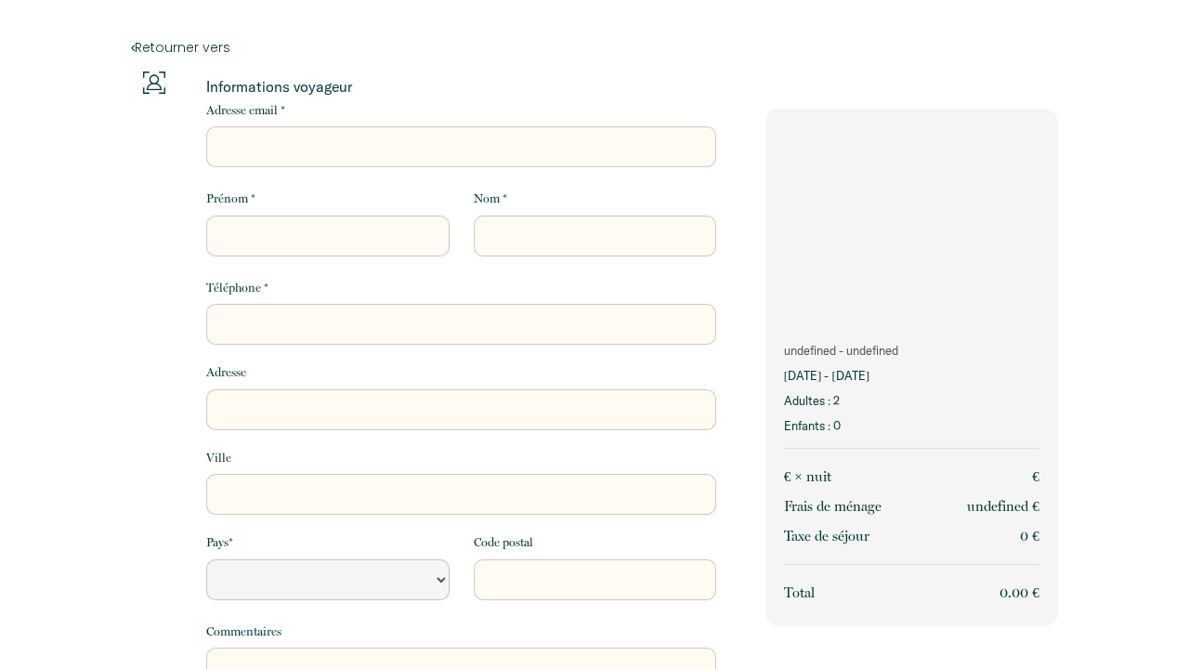
select select "Default select example"
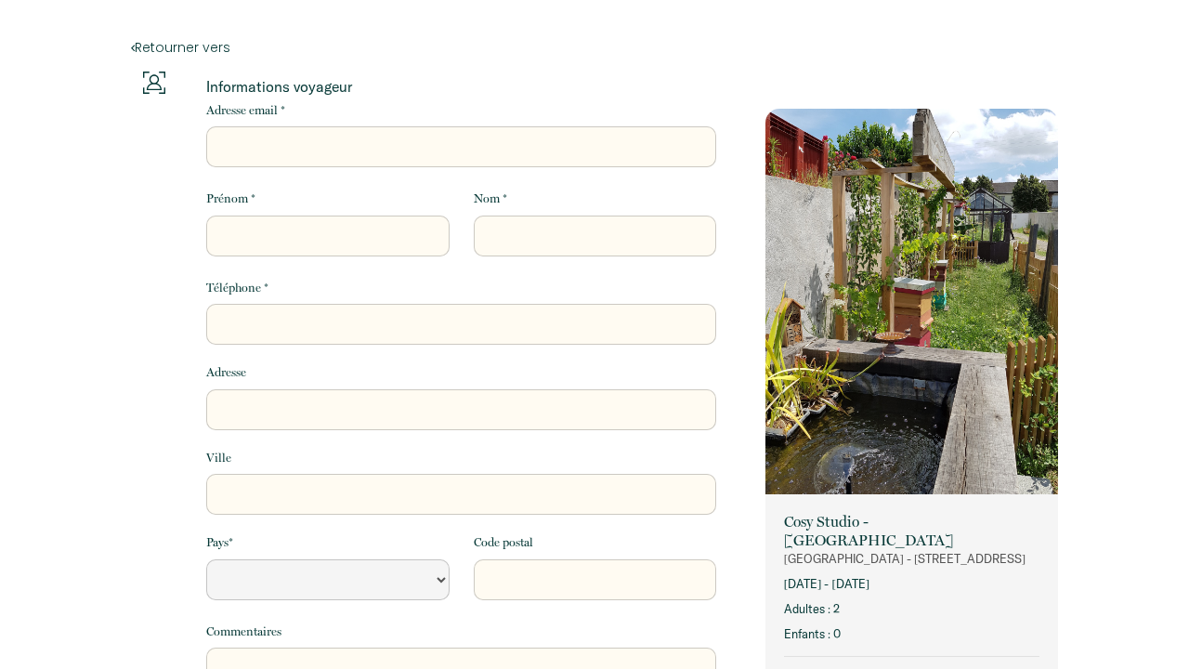
select select "Default select example"
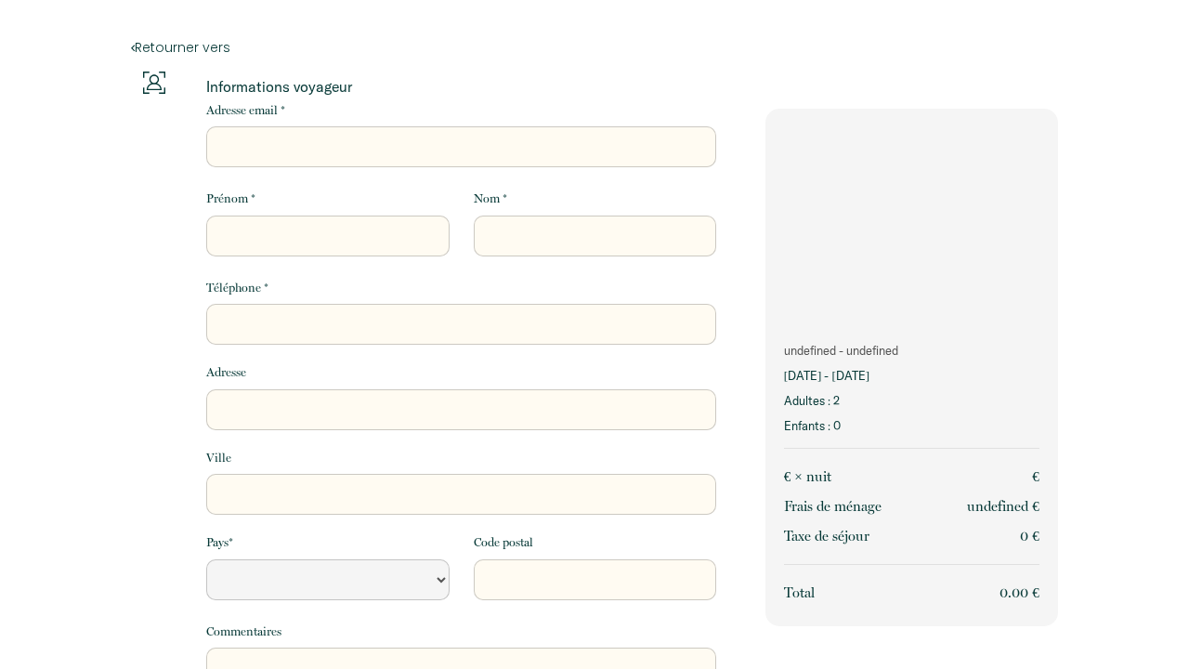
select select "Default select example"
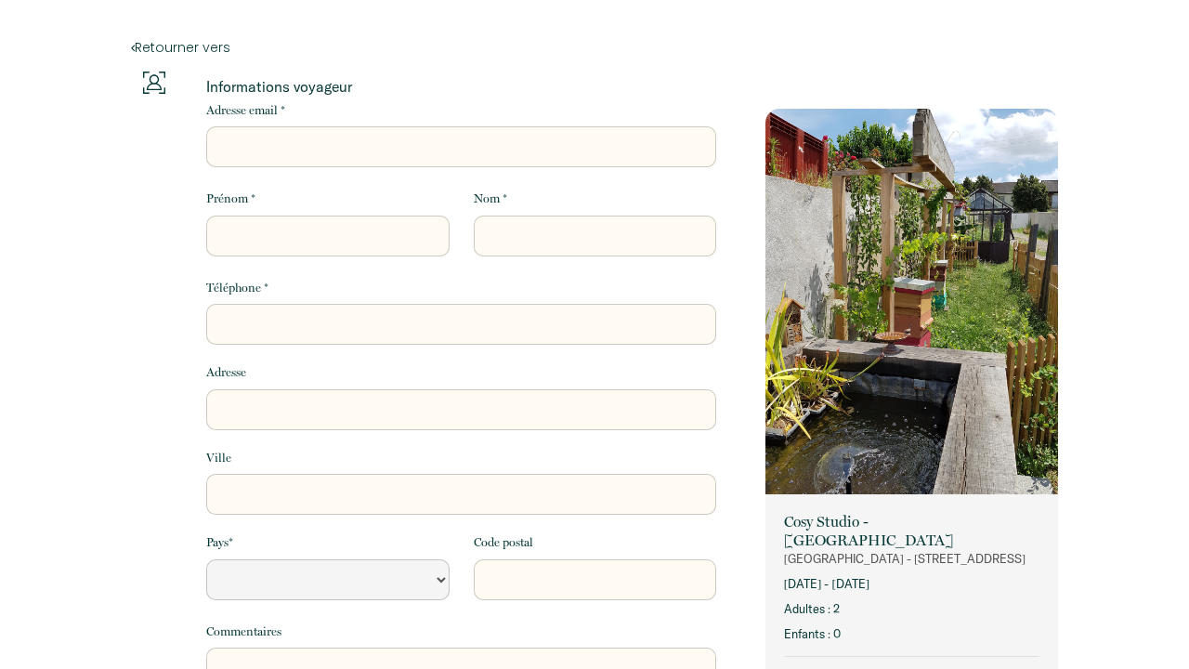
select select "Default select example"
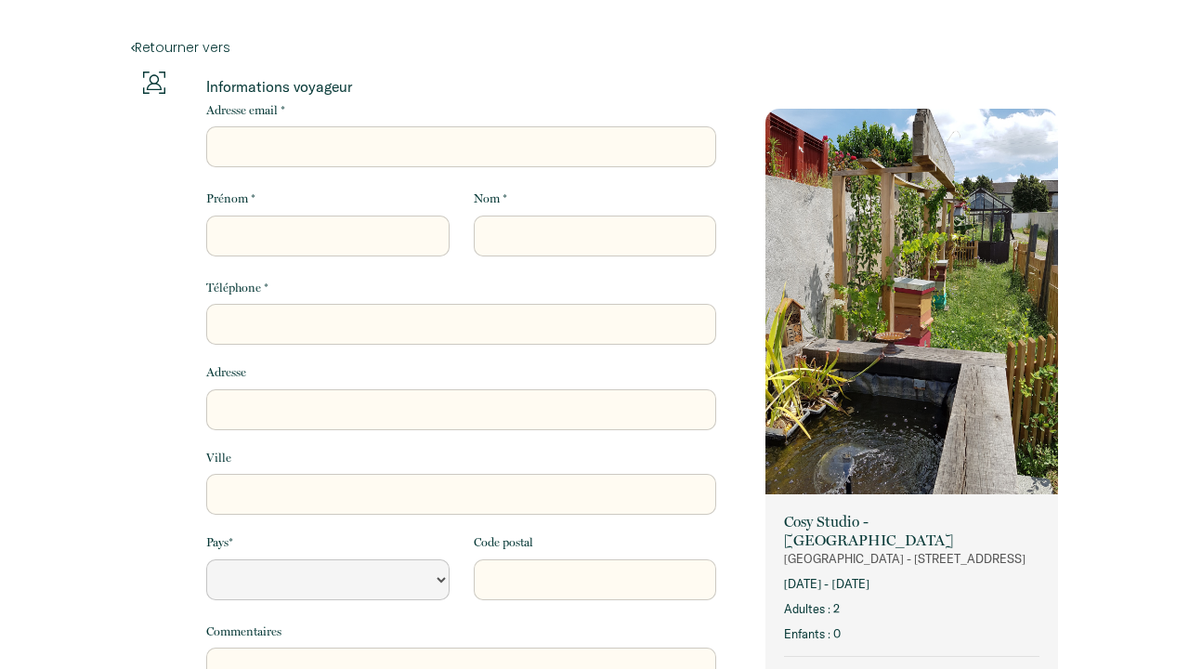
select select "Default select example"
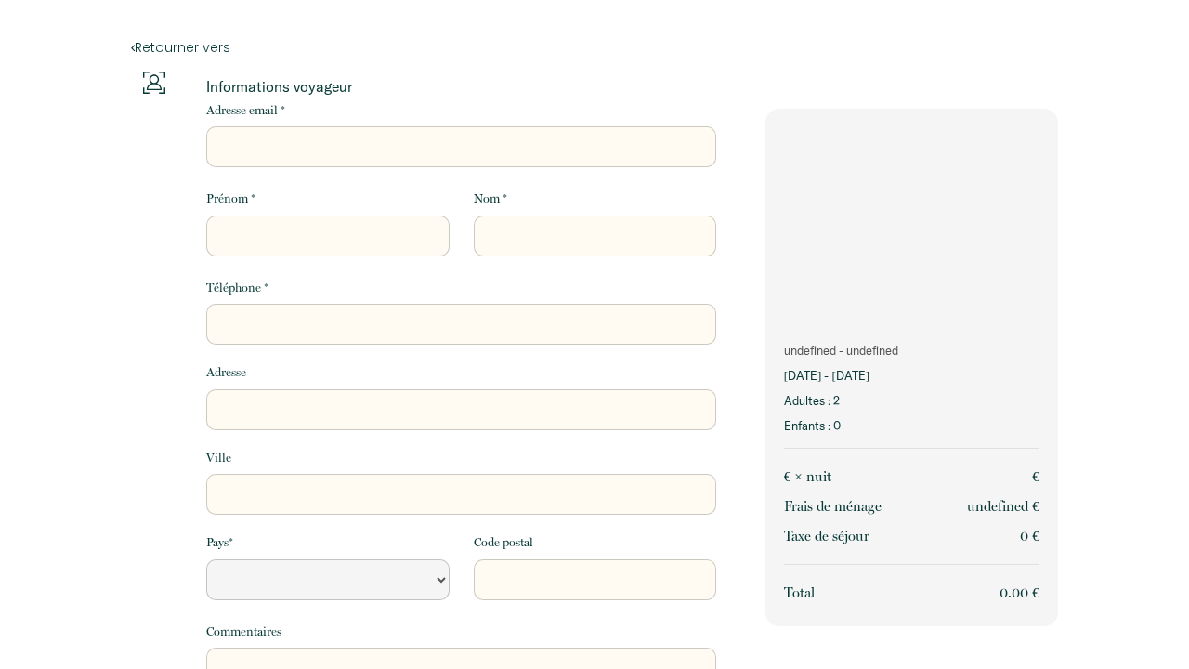
select select "Default select example"
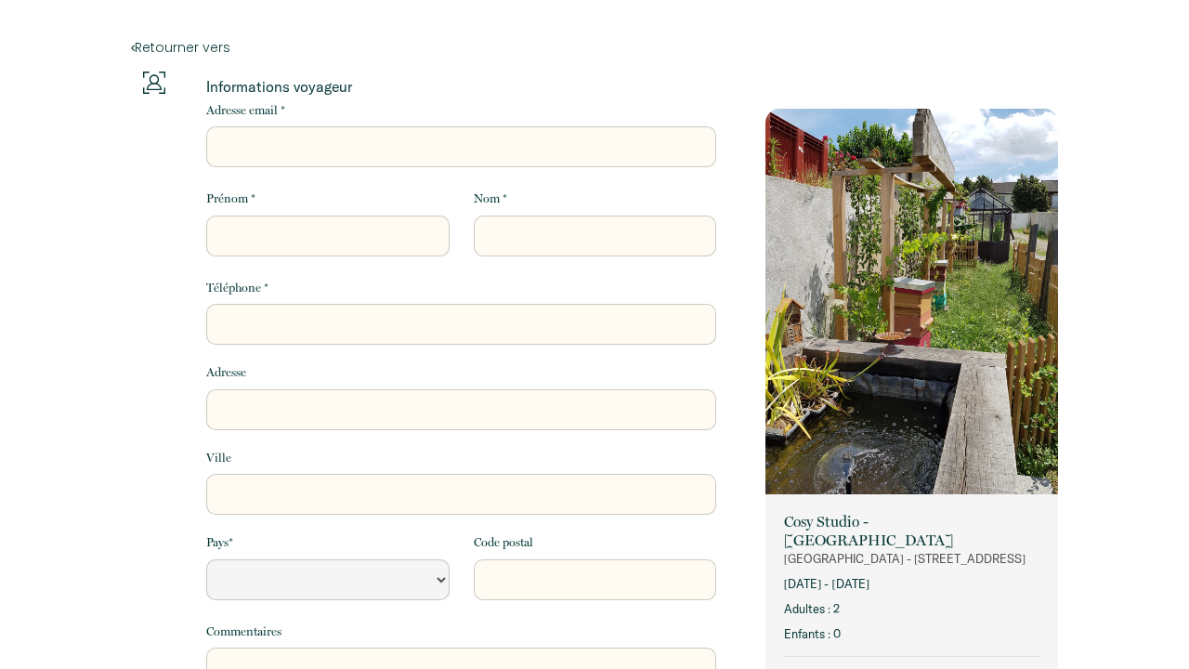
select select "Default select example"
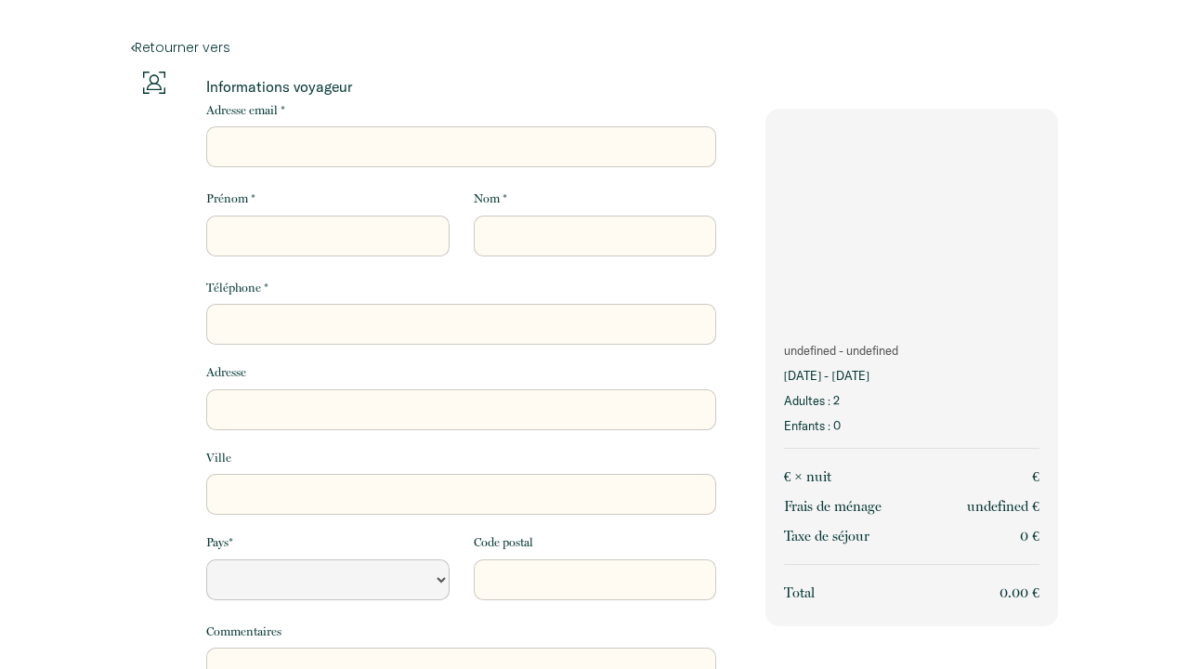
select select "Default select example"
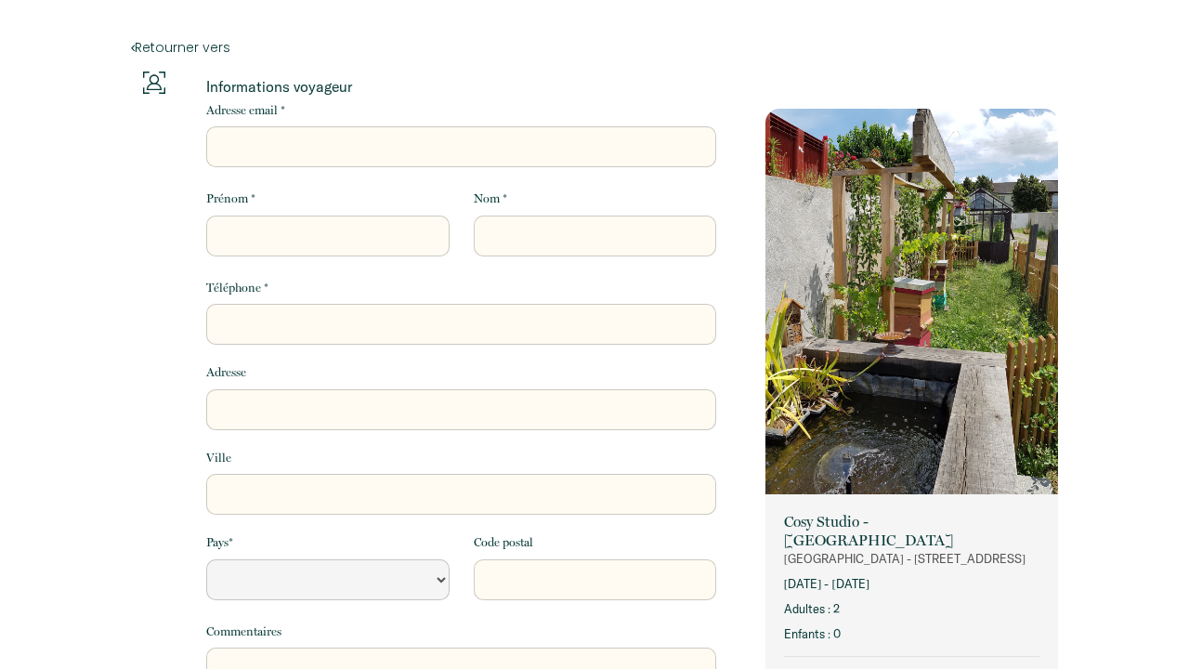
select select "Default select example"
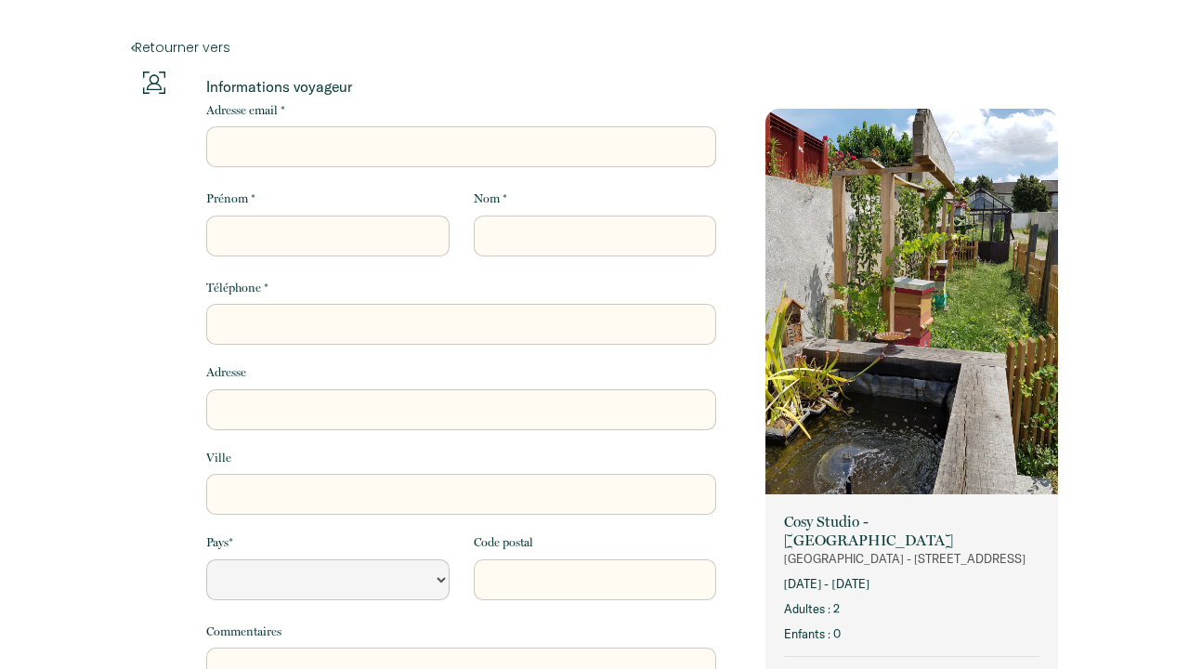
select select "Default select example"
